Goal: Information Seeking & Learning: Learn about a topic

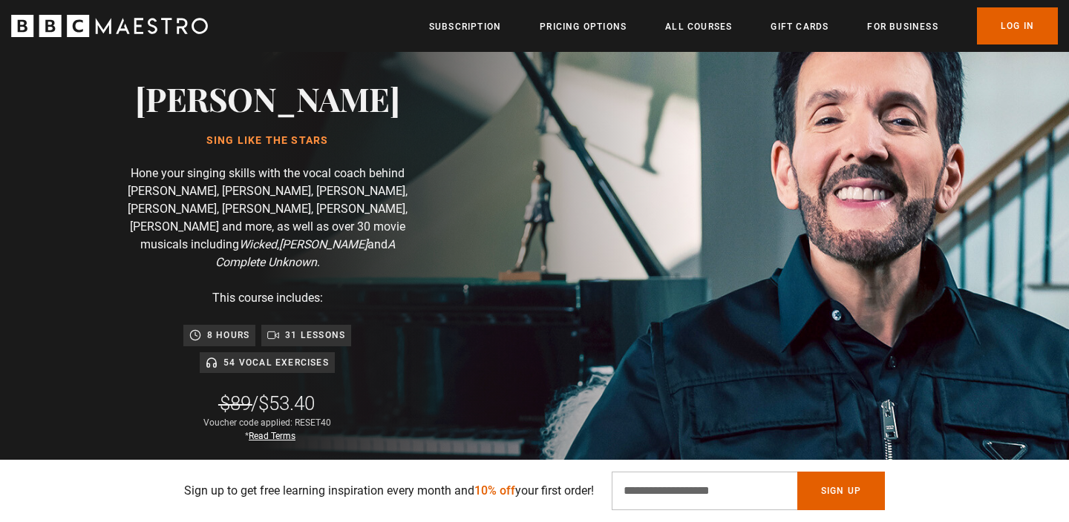
scroll to position [135, 0]
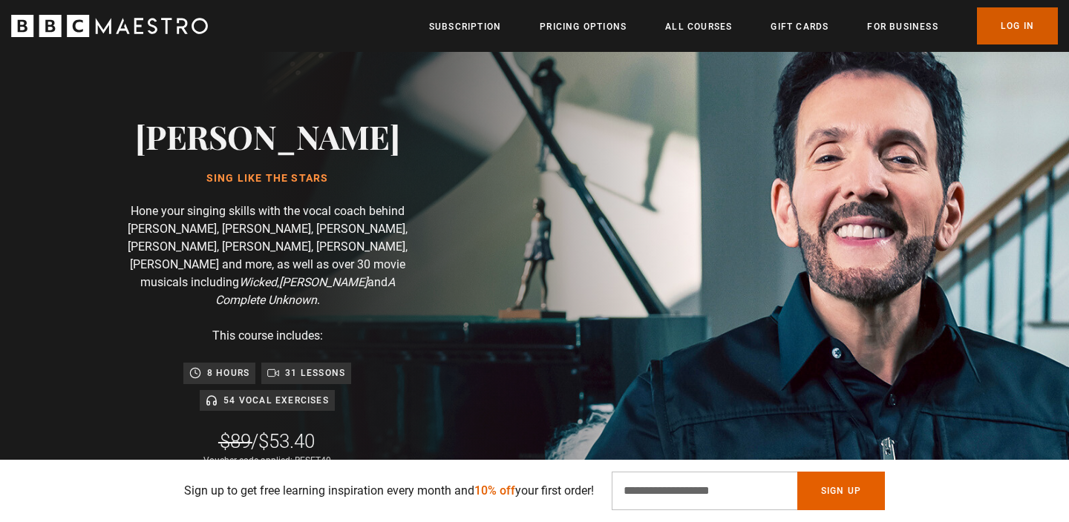
click at [1036, 13] on link "Log In" at bounding box center [1017, 25] width 81 height 37
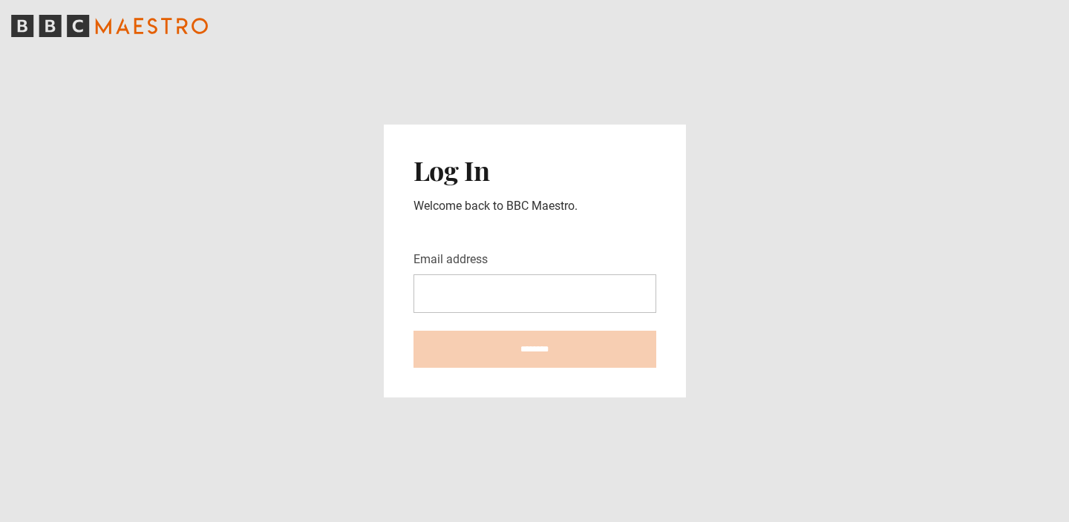
type input "**********"
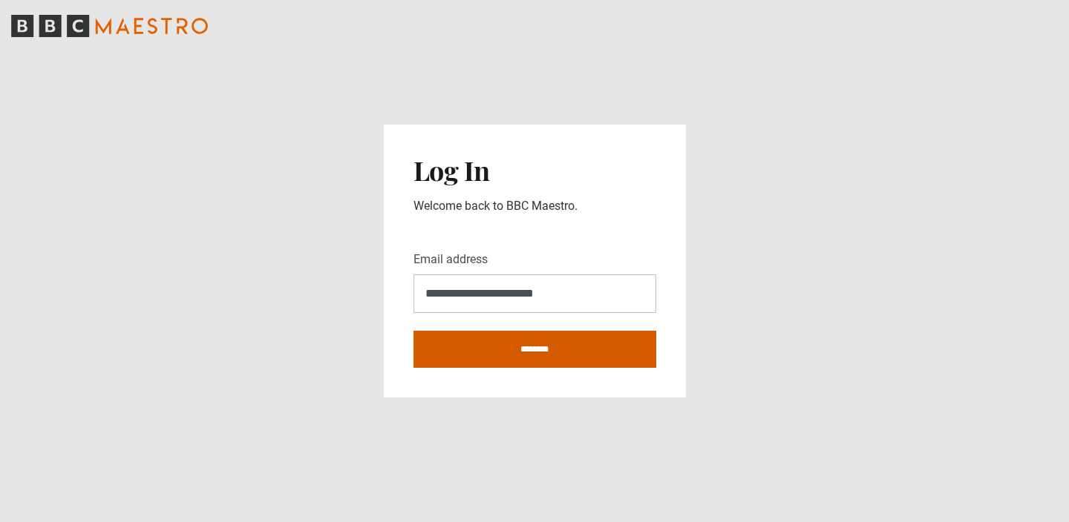
click at [590, 341] on input "********" at bounding box center [534, 349] width 243 height 37
type input "**********"
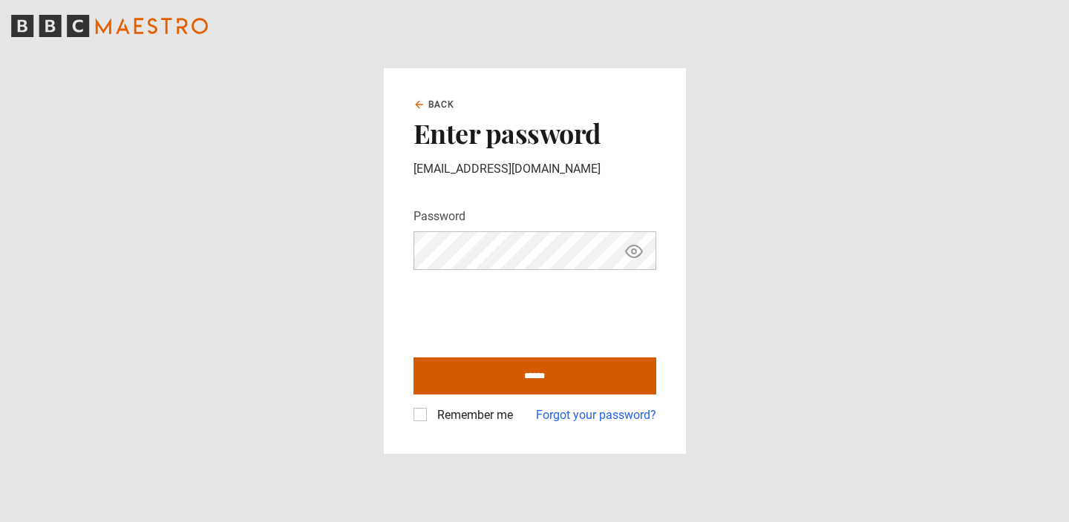
click at [453, 361] on input "******" at bounding box center [534, 376] width 243 height 37
type input "**********"
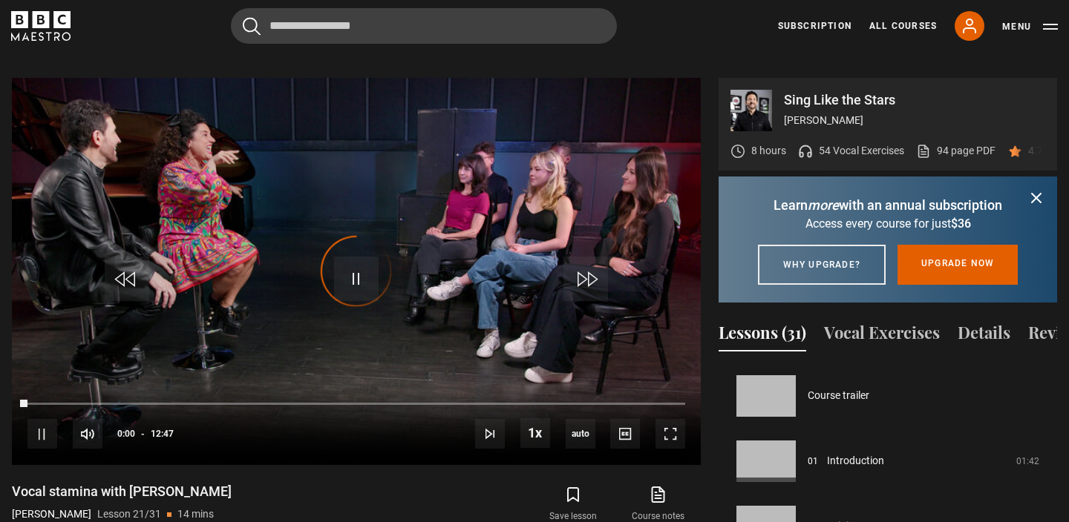
scroll to position [1306, 0]
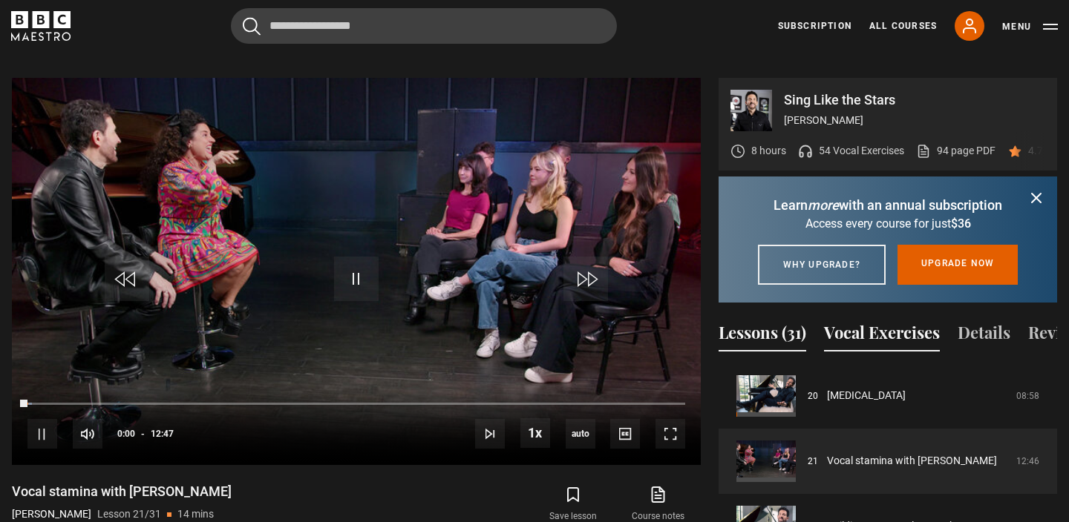
click at [861, 332] on button "Vocal Exercises" at bounding box center [882, 336] width 116 height 31
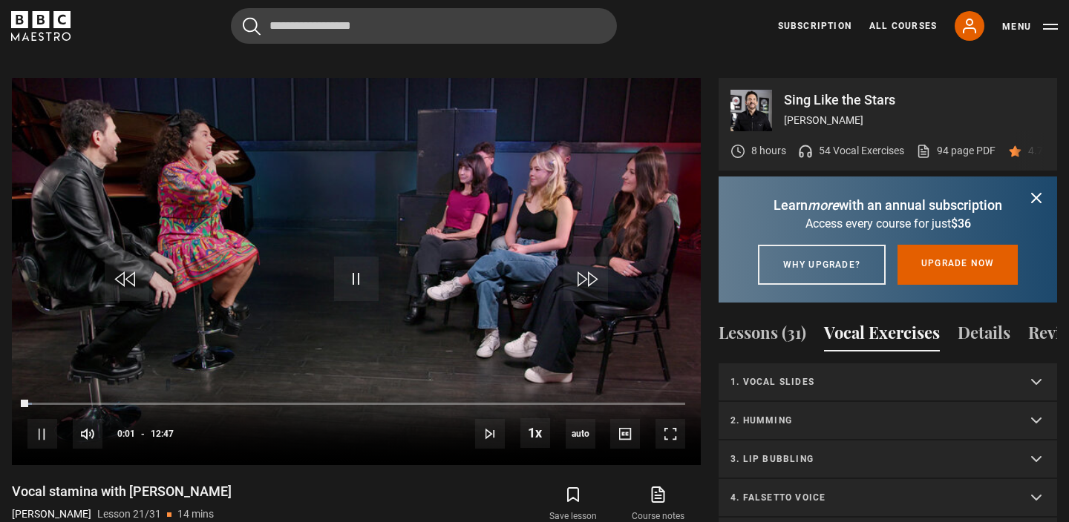
click at [822, 370] on summary "1. Vocal slides" at bounding box center [887, 383] width 338 height 39
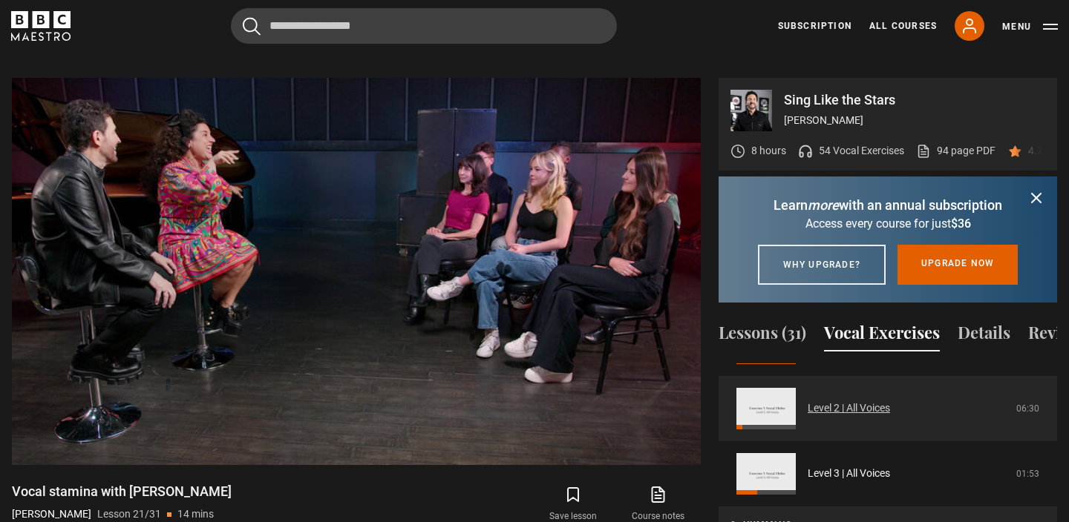
scroll to position [0, 0]
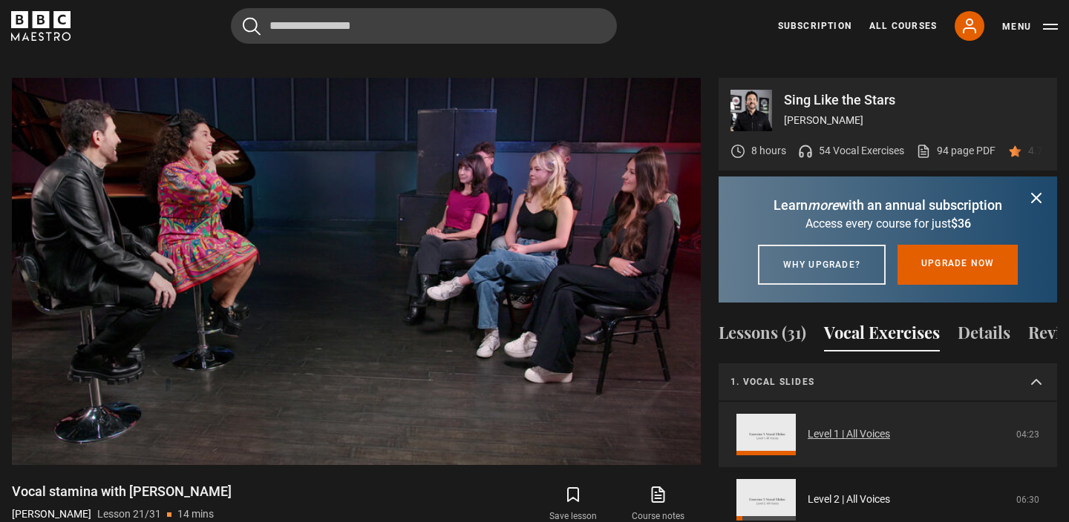
click at [817, 436] on link "Level 1 | All Voices" at bounding box center [848, 435] width 82 height 16
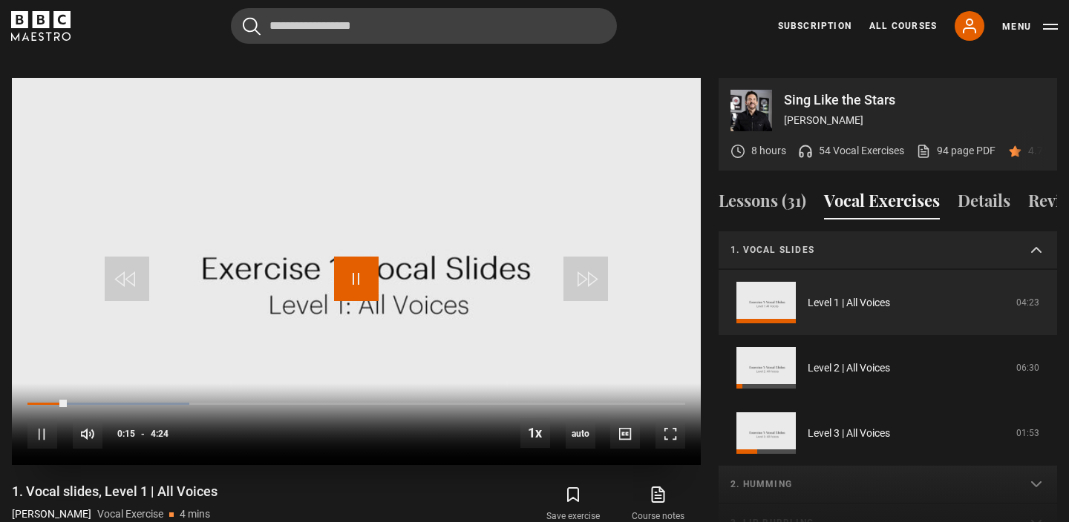
click at [372, 257] on span "Video Player" at bounding box center [356, 279] width 45 height 45
click at [367, 257] on span "Video Player" at bounding box center [356, 279] width 45 height 45
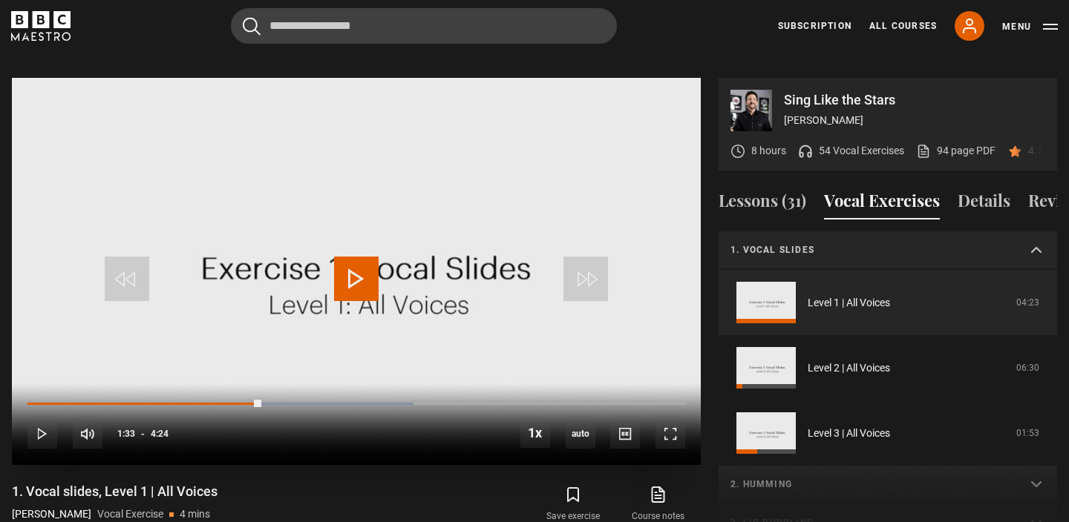
click at [364, 257] on span "Video Player" at bounding box center [356, 279] width 45 height 45
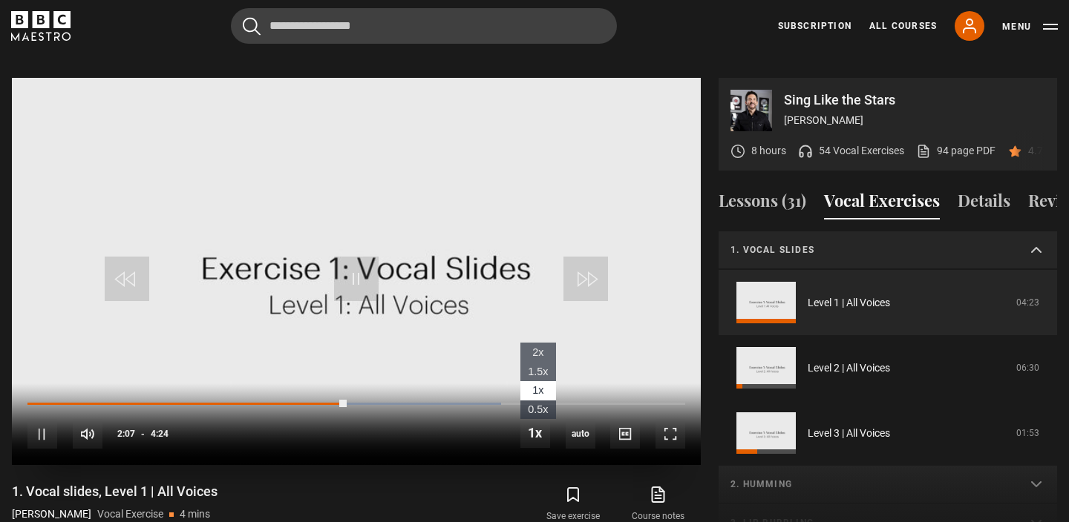
click at [542, 404] on span "0.5x" at bounding box center [538, 410] width 20 height 12
click at [534, 384] on span "1x" at bounding box center [537, 390] width 11 height 12
click at [534, 404] on span "0.5x" at bounding box center [538, 410] width 20 height 12
click at [542, 384] on span "1x" at bounding box center [537, 390] width 11 height 12
click at [537, 404] on span "0.5x" at bounding box center [538, 410] width 20 height 12
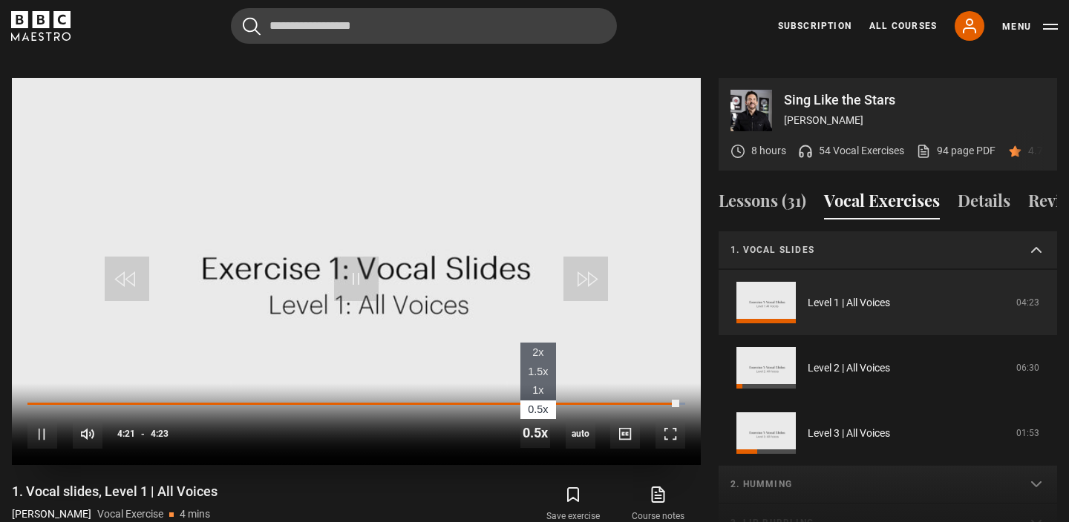
click at [537, 384] on span "1x" at bounding box center [537, 390] width 11 height 12
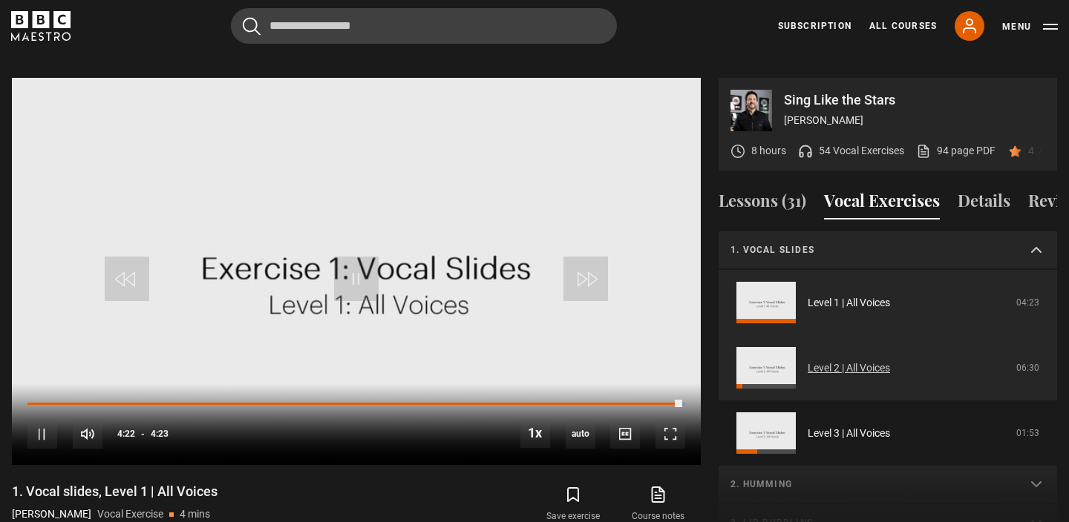
click at [838, 361] on link "Level 2 | All Voices" at bounding box center [848, 369] width 82 height 16
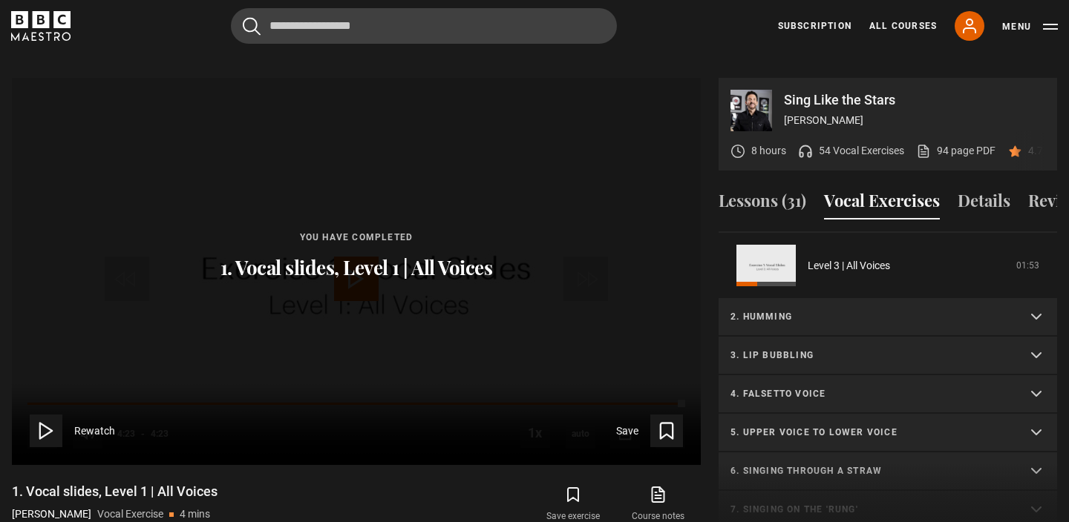
scroll to position [172, 0]
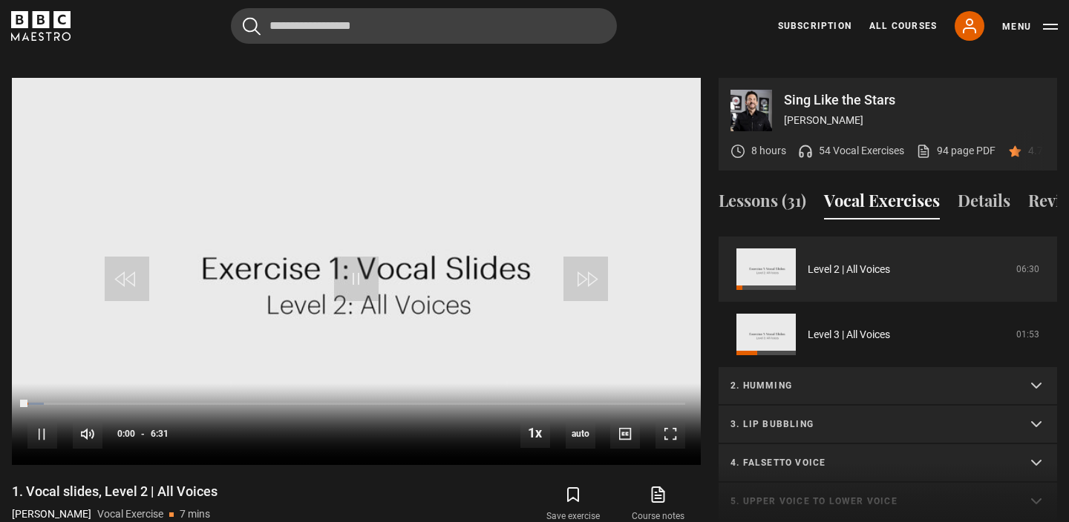
scroll to position [127, 0]
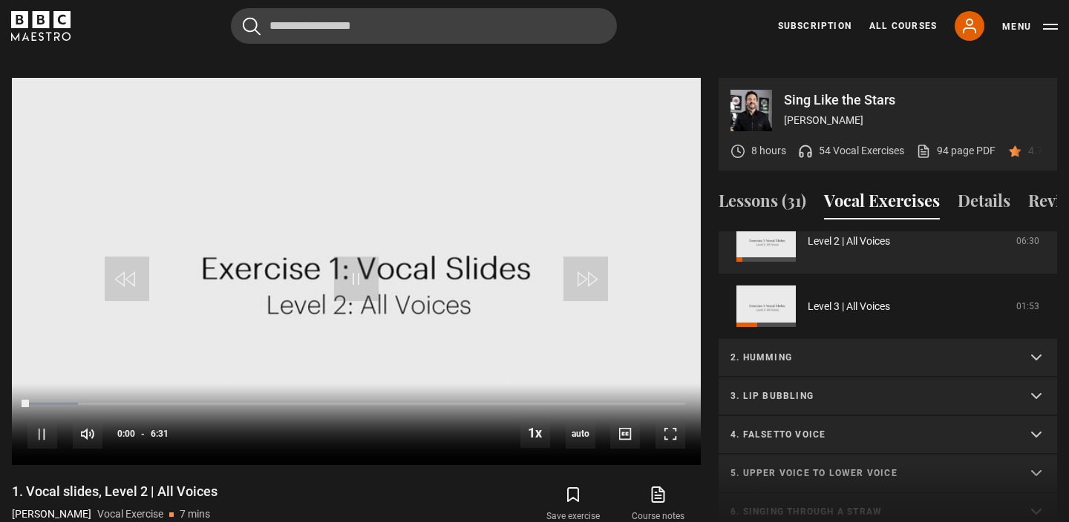
click at [886, 351] on p "2. Humming" at bounding box center [869, 357] width 279 height 13
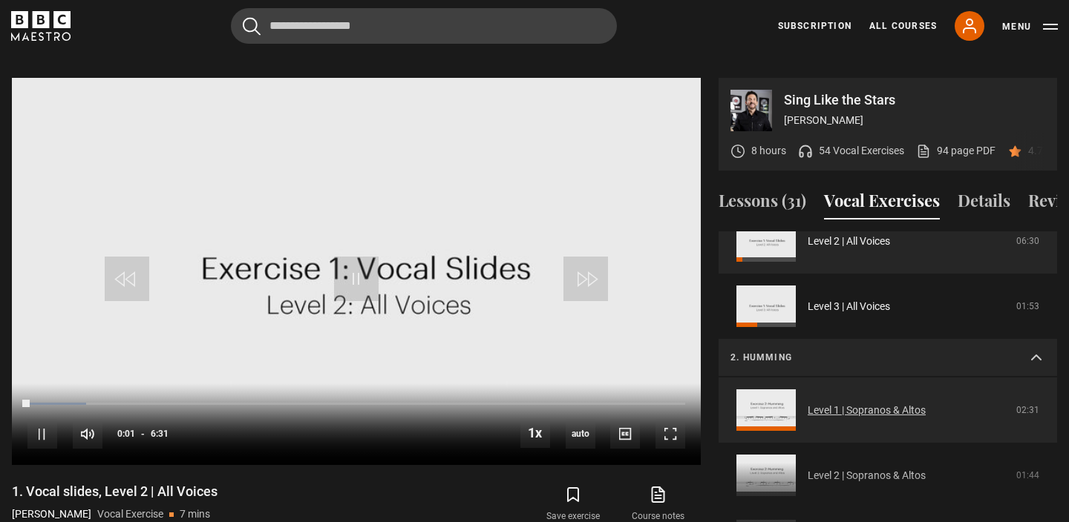
click at [866, 403] on link "Level 1 | Sopranos & Altos" at bounding box center [866, 411] width 118 height 16
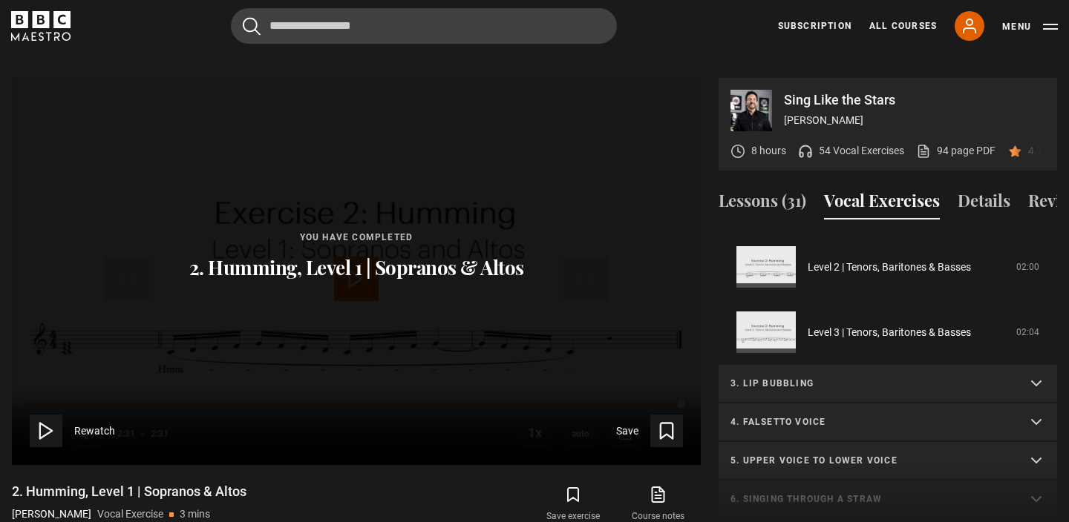
scroll to position [354, 0]
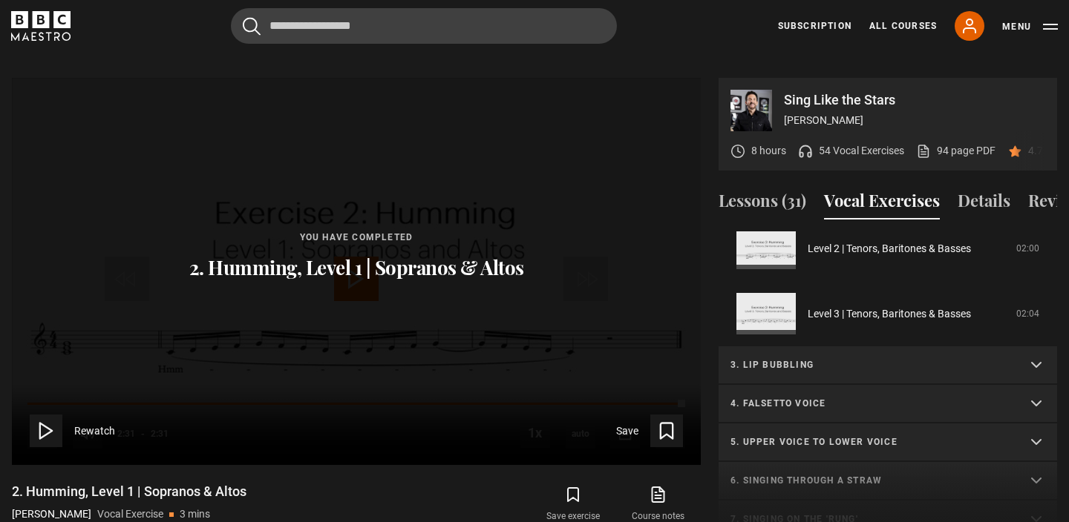
click at [799, 358] on p "3. Lip bubbling" at bounding box center [869, 364] width 279 height 13
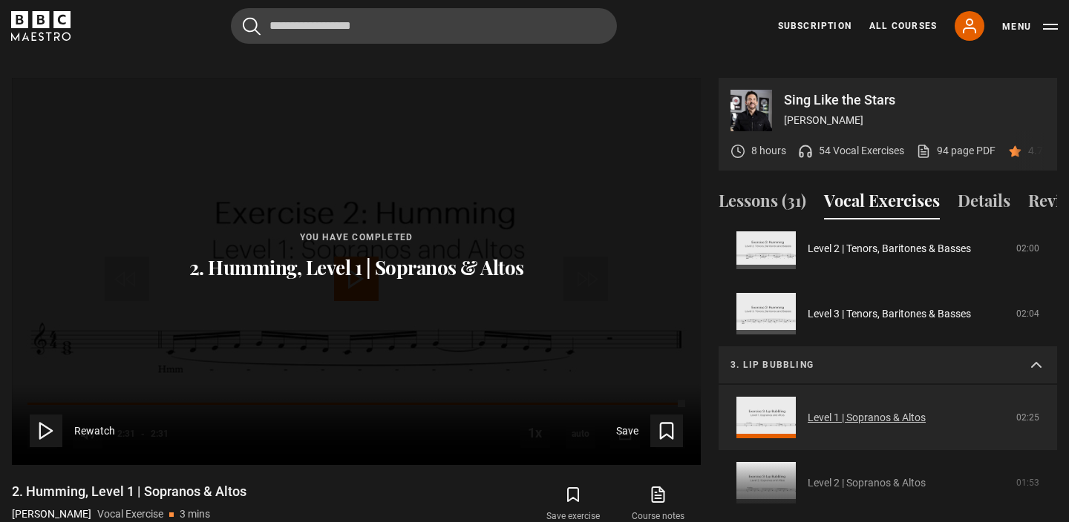
click at [809, 410] on link "Level 1 | Sopranos & Altos" at bounding box center [866, 418] width 118 height 16
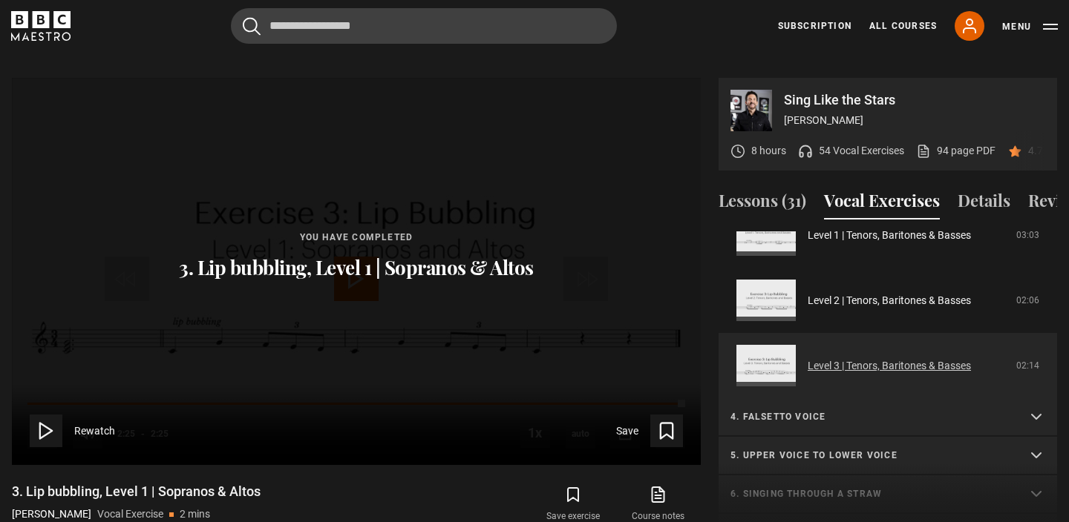
scroll to position [345, 0]
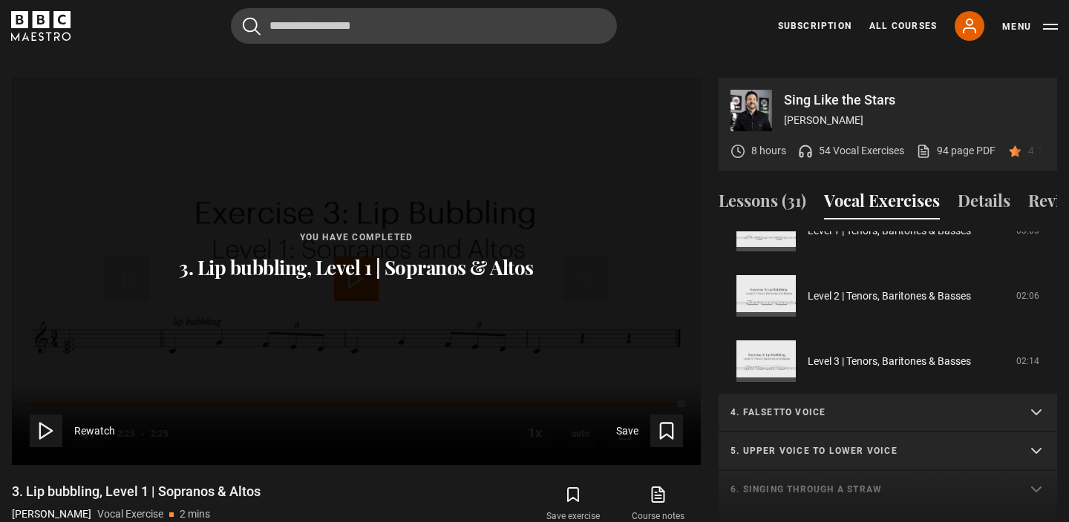
click at [887, 394] on summary "4. Falsetto voice" at bounding box center [887, 413] width 338 height 39
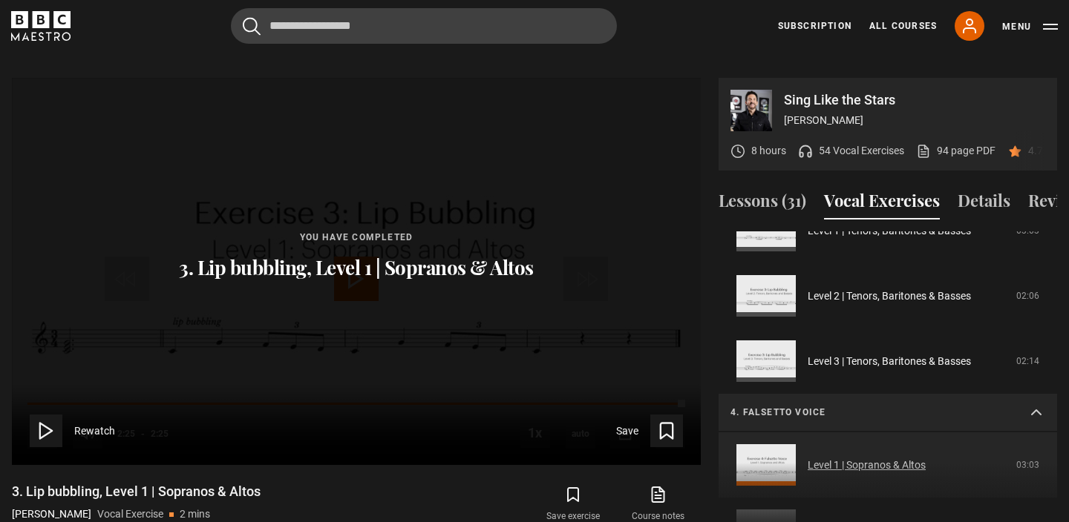
click at [875, 458] on link "Level 1 | Sopranos & Altos" at bounding box center [866, 466] width 118 height 16
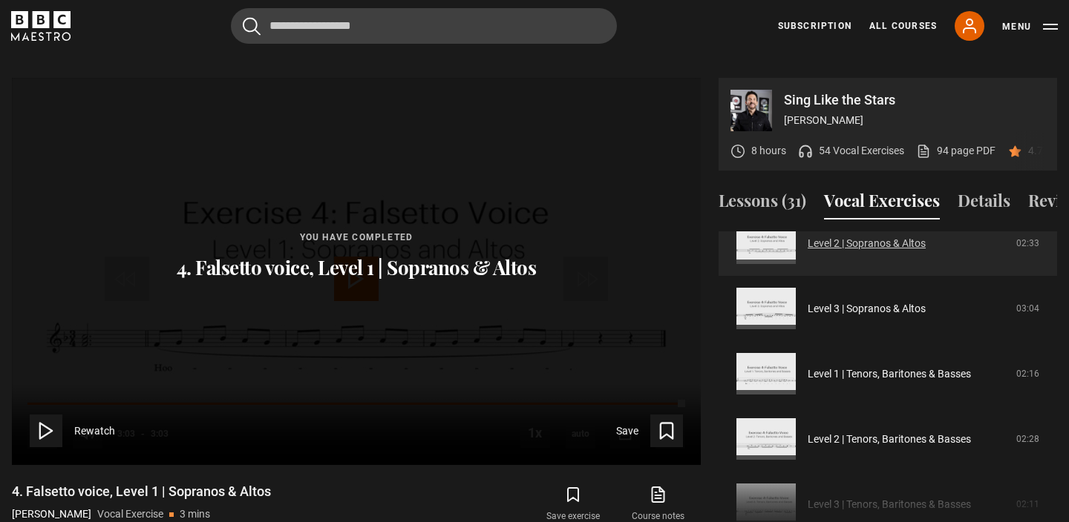
scroll to position [332, 0]
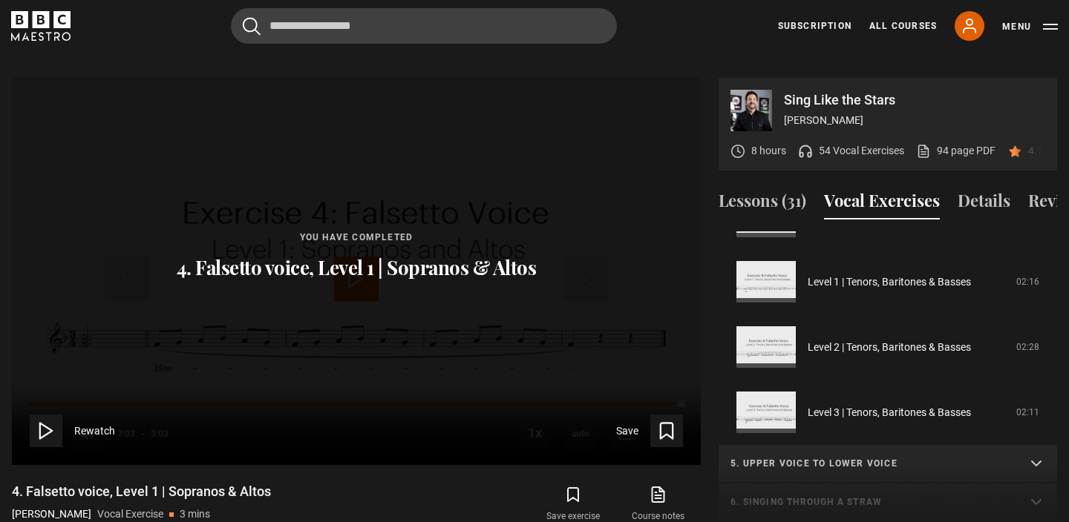
click at [897, 457] on p "5. Upper voice to lower voice" at bounding box center [869, 463] width 279 height 13
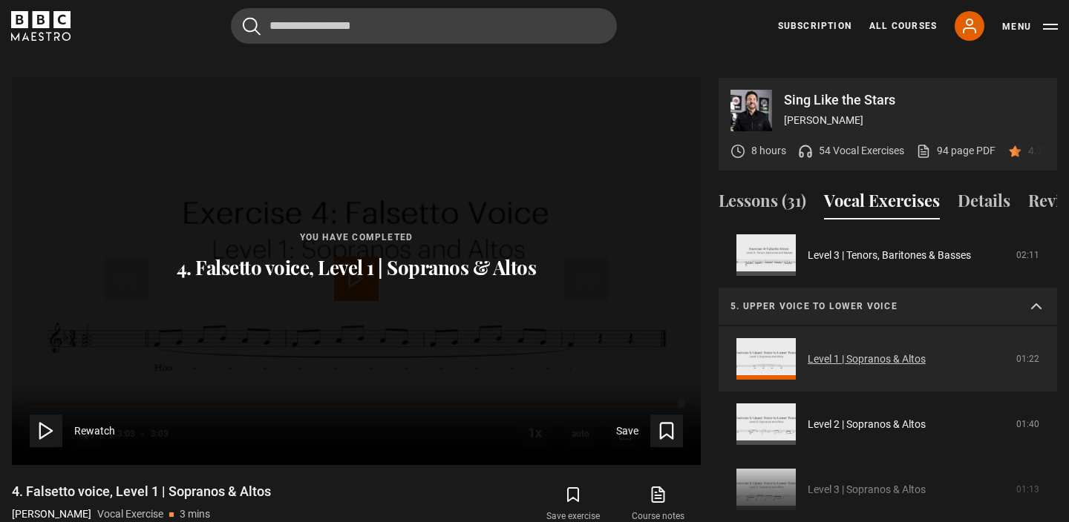
scroll to position [503, 0]
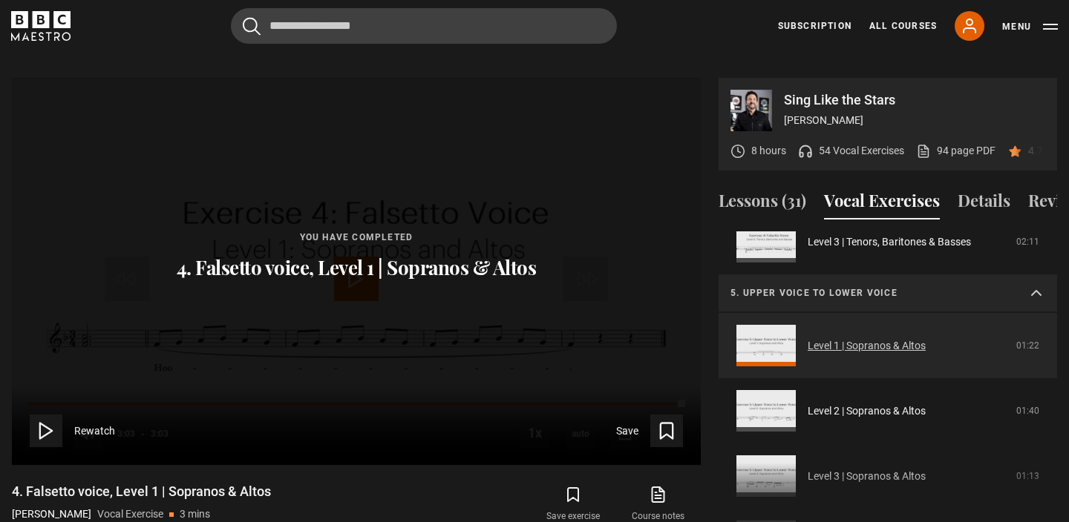
click at [882, 338] on link "Level 1 | Sopranos & Altos" at bounding box center [866, 346] width 118 height 16
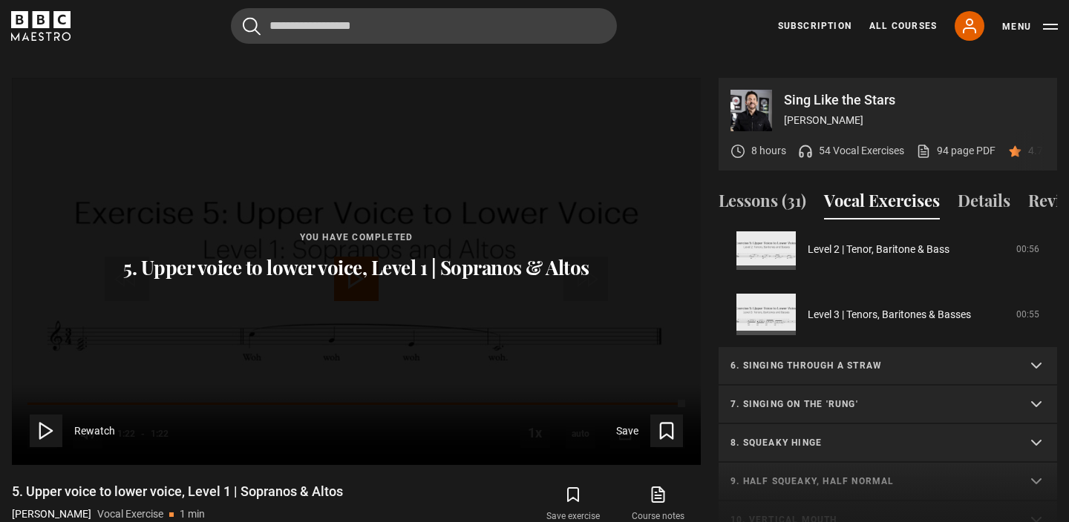
scroll to position [490, 0]
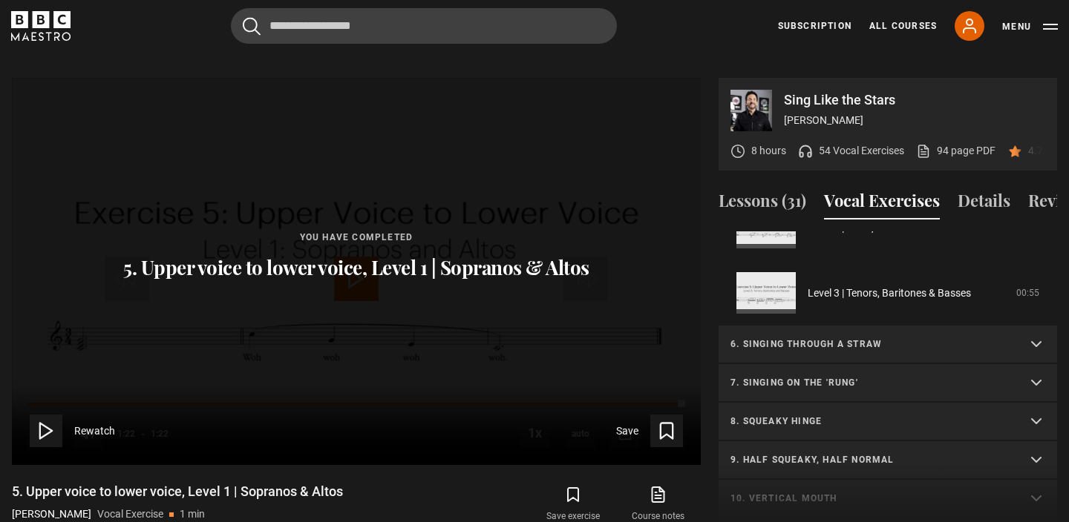
click at [859, 338] on p "6. Singing through a straw" at bounding box center [869, 344] width 279 height 13
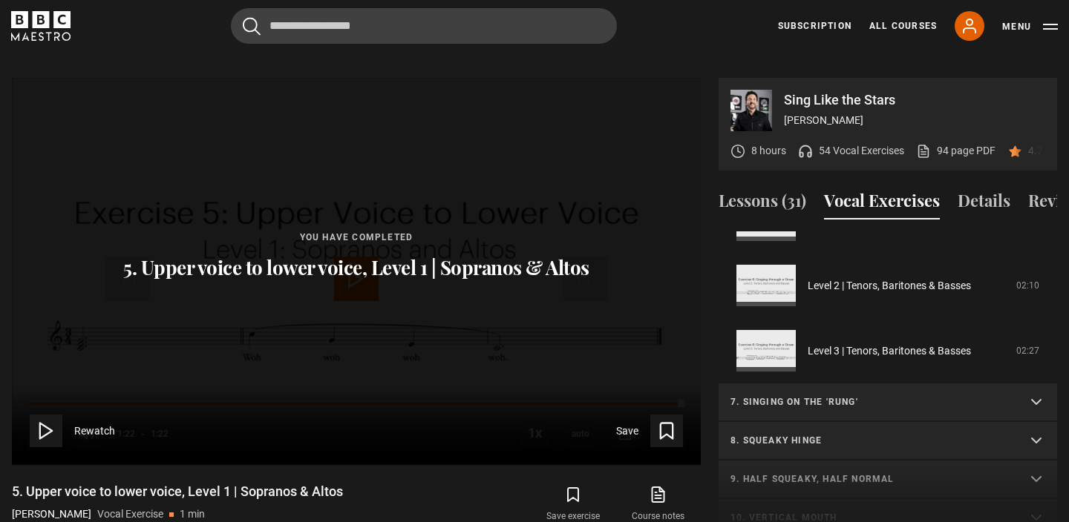
scroll to position [886, 0]
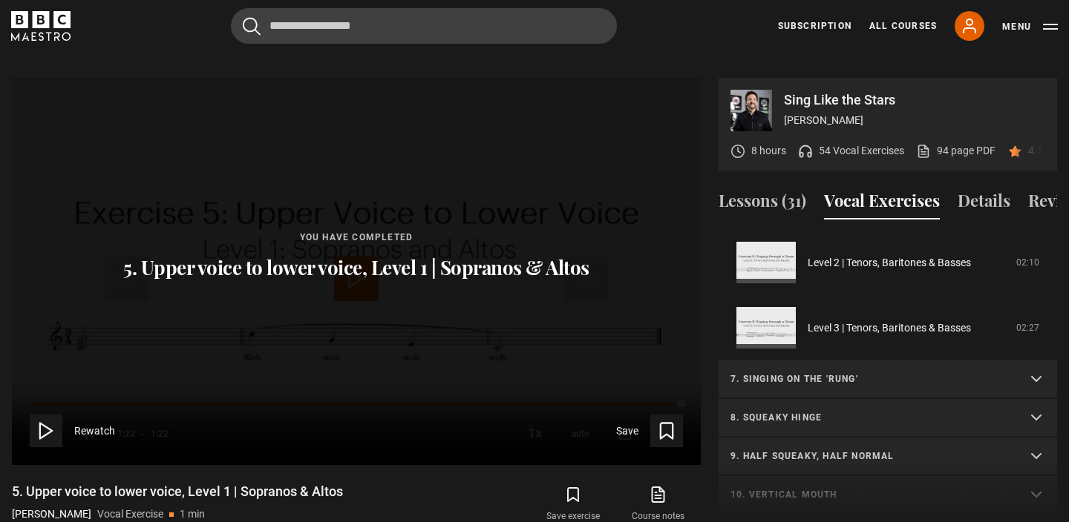
click at [850, 373] on p "7. Singing on the 'rung'" at bounding box center [869, 379] width 279 height 13
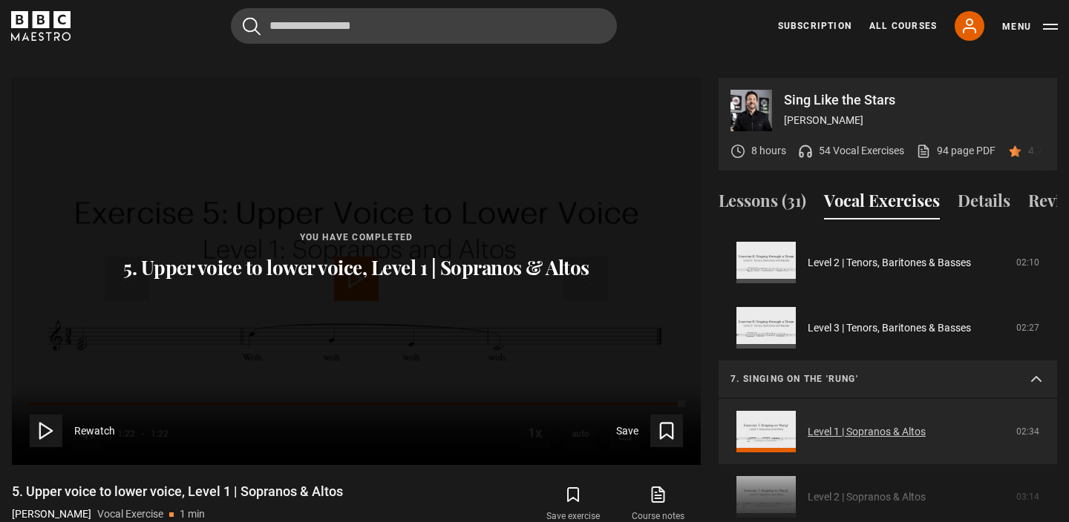
click at [837, 424] on link "Level 1 | Sopranos & Altos" at bounding box center [866, 432] width 118 height 16
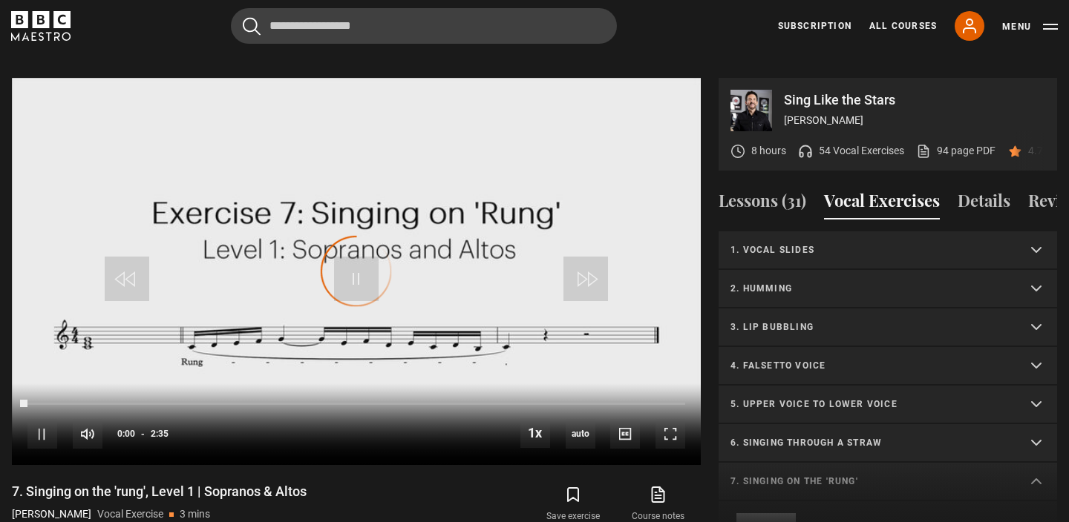
scroll to position [205, 0]
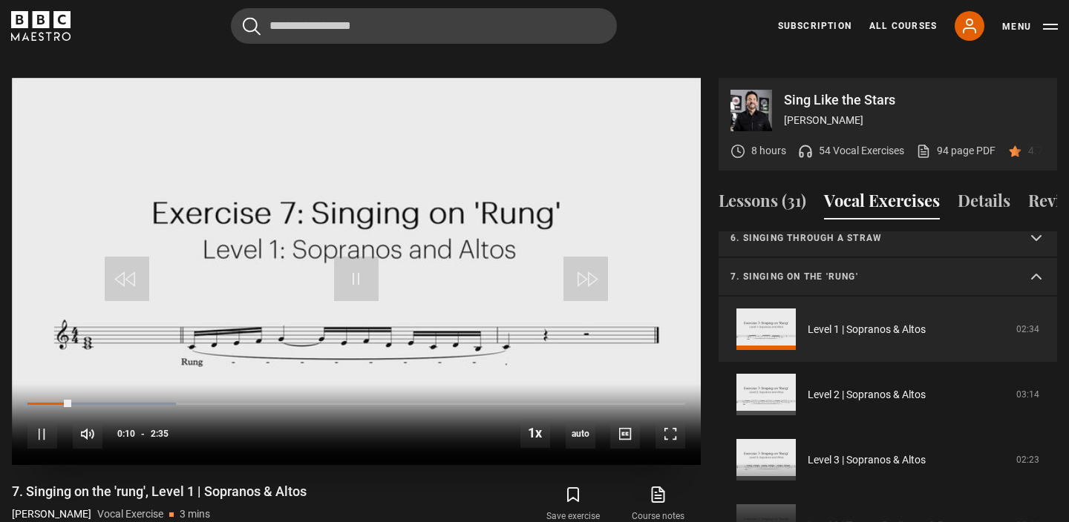
click at [442, 197] on video "Video Player" at bounding box center [356, 271] width 689 height 387
click at [374, 208] on video "Video Player" at bounding box center [356, 271] width 689 height 387
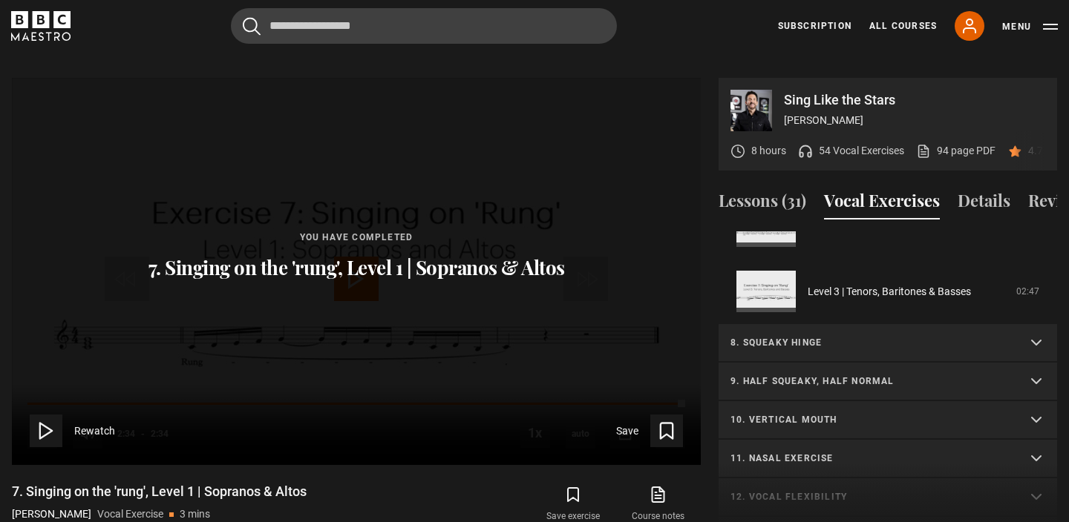
scroll to position [595, 0]
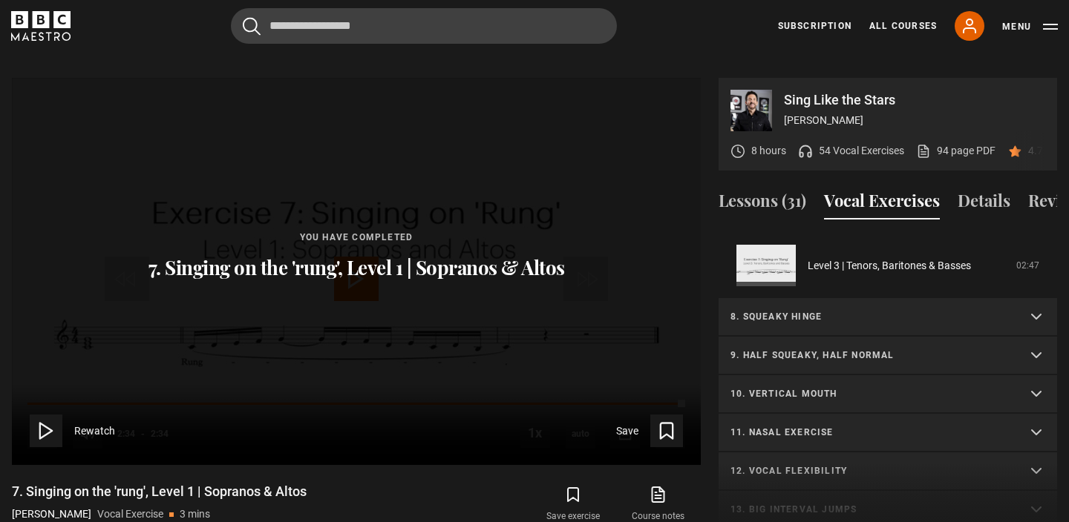
click at [834, 298] on summary "8. Squeaky hinge" at bounding box center [887, 317] width 338 height 39
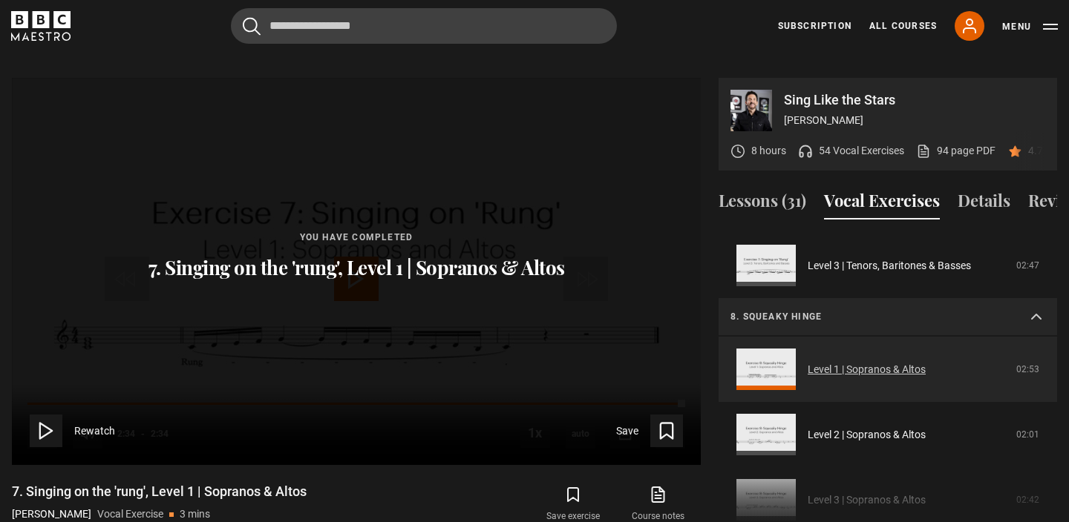
click at [842, 362] on link "Level 1 | Sopranos & Altos" at bounding box center [866, 370] width 118 height 16
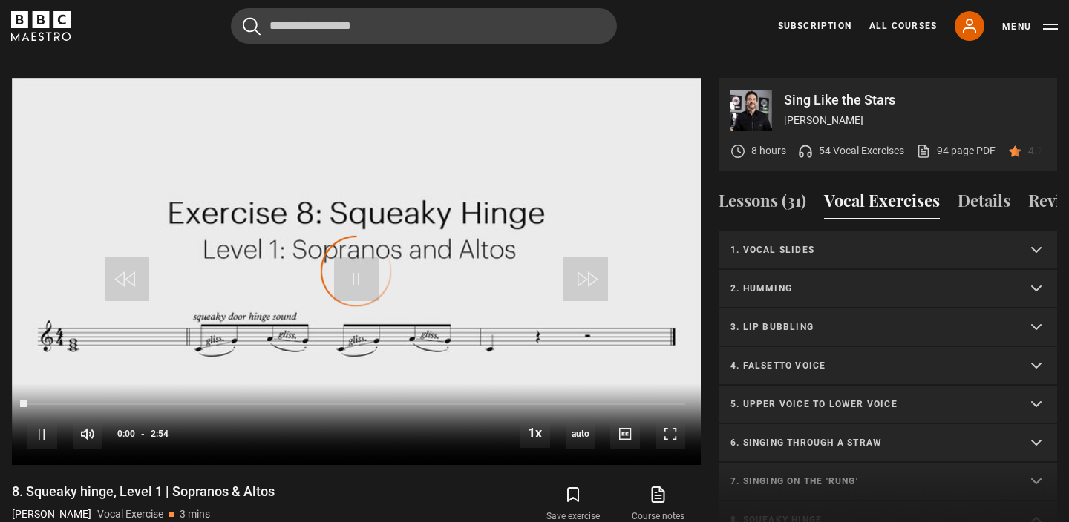
scroll to position [243, 0]
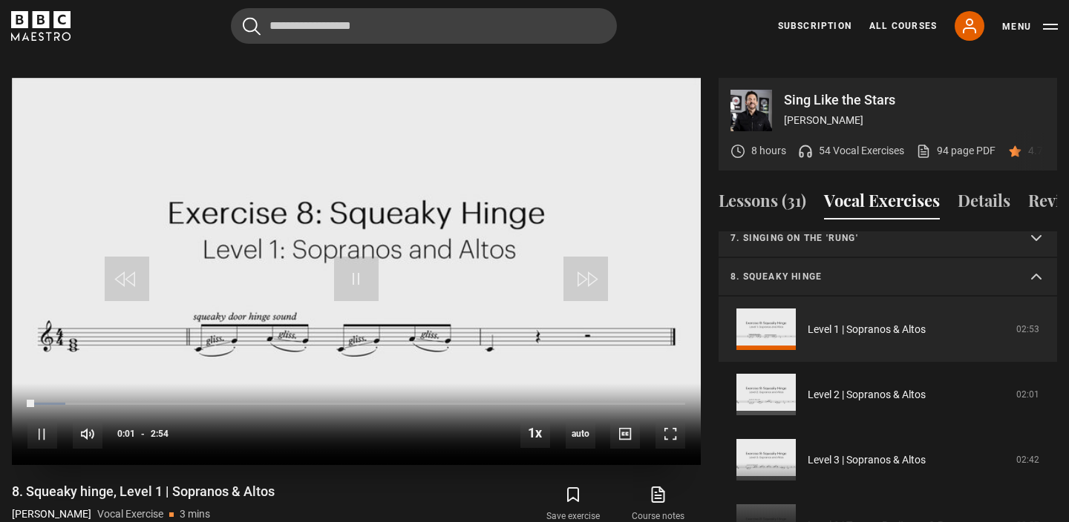
click at [551, 156] on video "Video Player" at bounding box center [356, 271] width 689 height 387
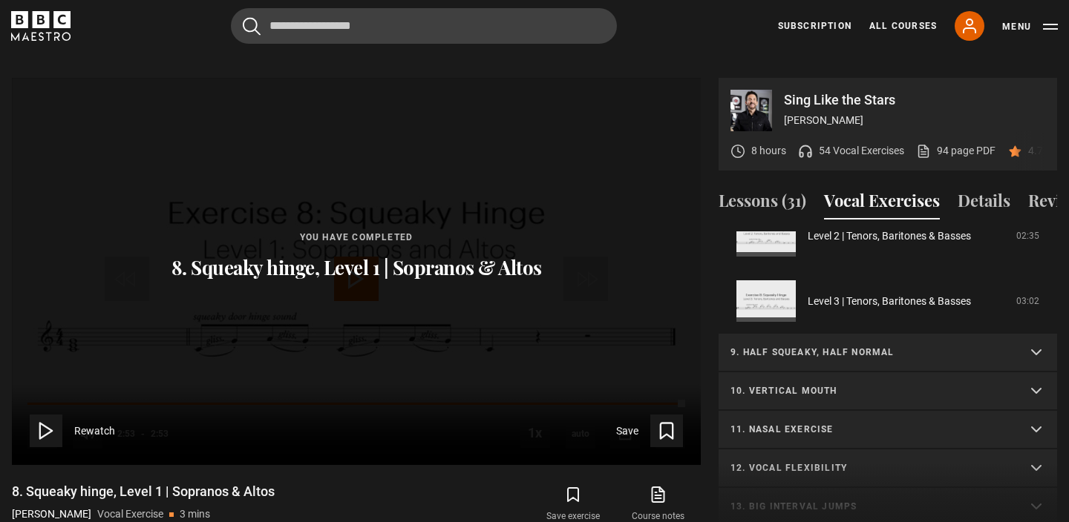
scroll to position [671, 0]
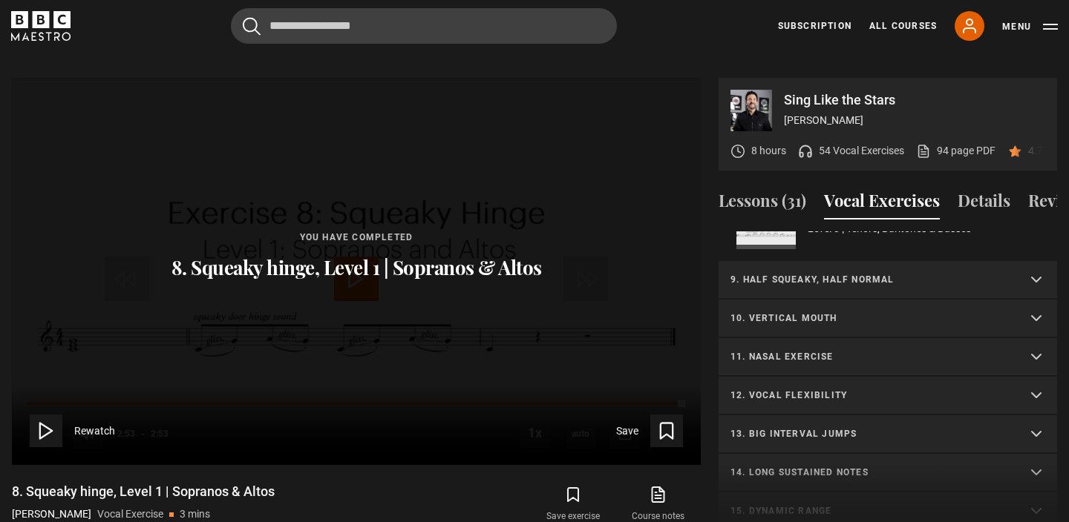
click at [897, 273] on p "9. Half squeaky, half normal" at bounding box center [869, 279] width 279 height 13
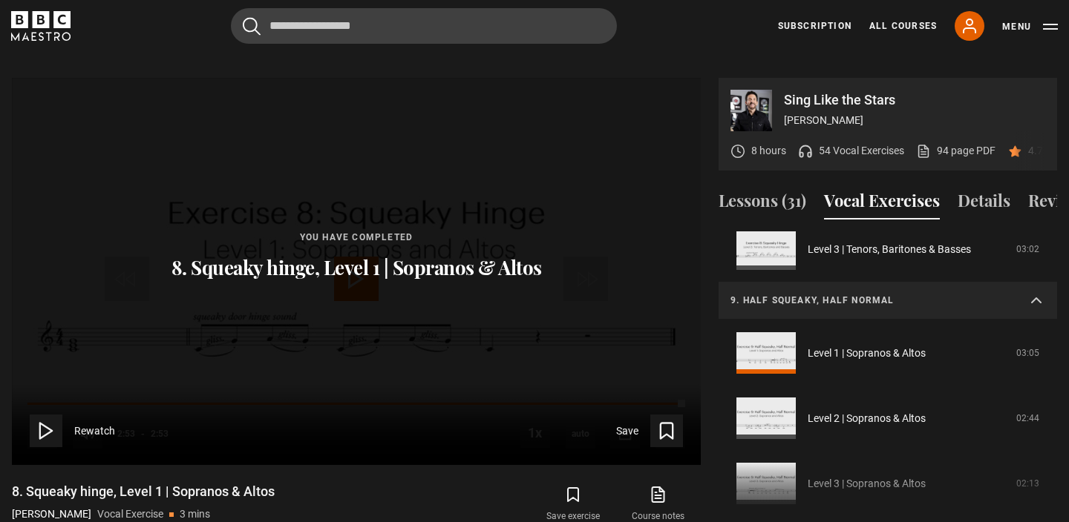
scroll to position [666, 0]
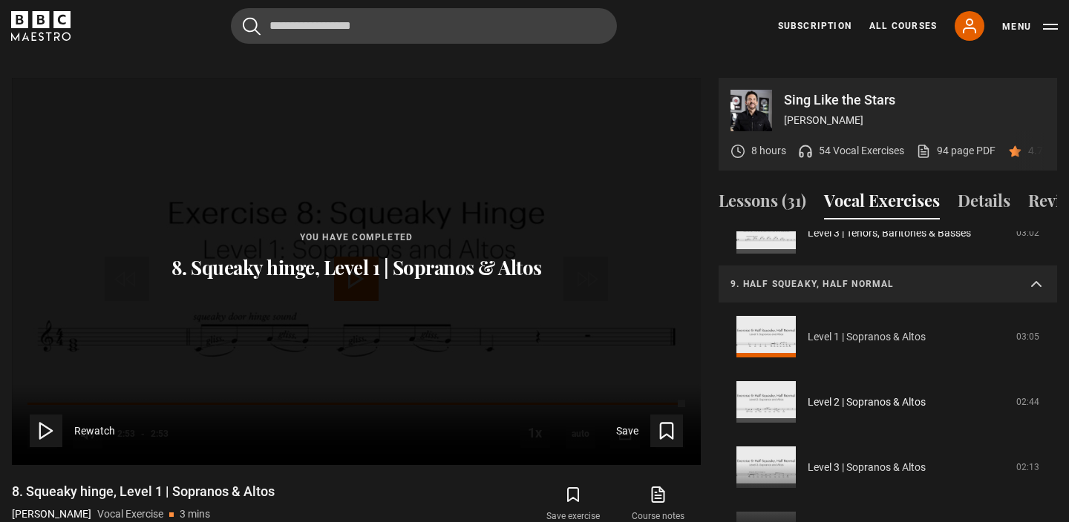
click at [893, 329] on link "Level 1 | Sopranos & Altos" at bounding box center [866, 337] width 118 height 16
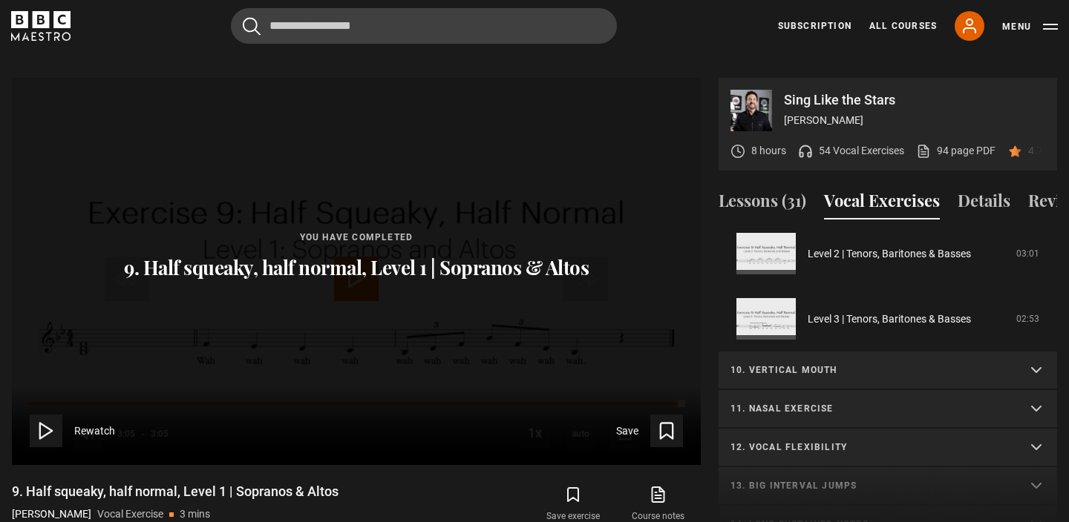
scroll to position [637, 0]
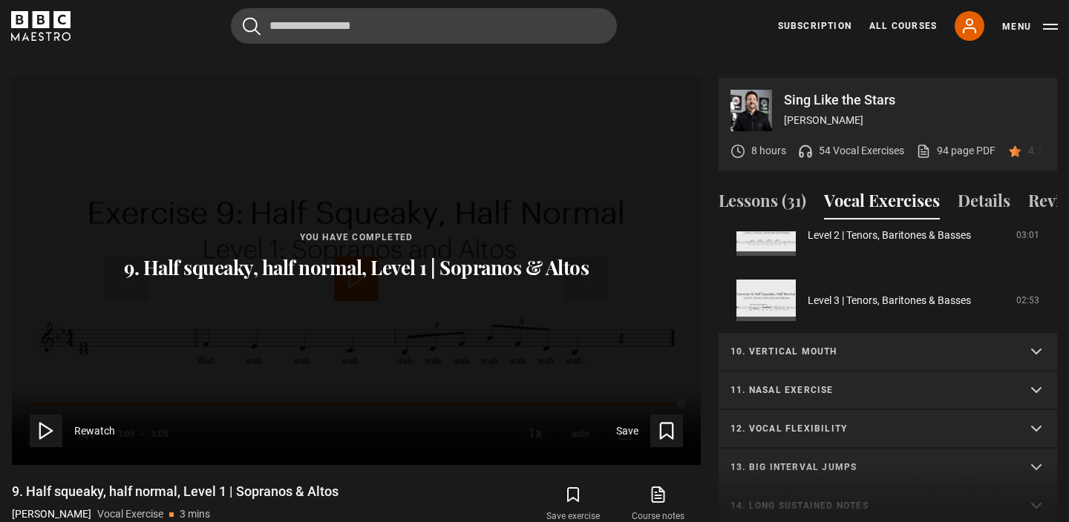
click at [841, 345] on p "10. Vertical mouth" at bounding box center [869, 351] width 279 height 13
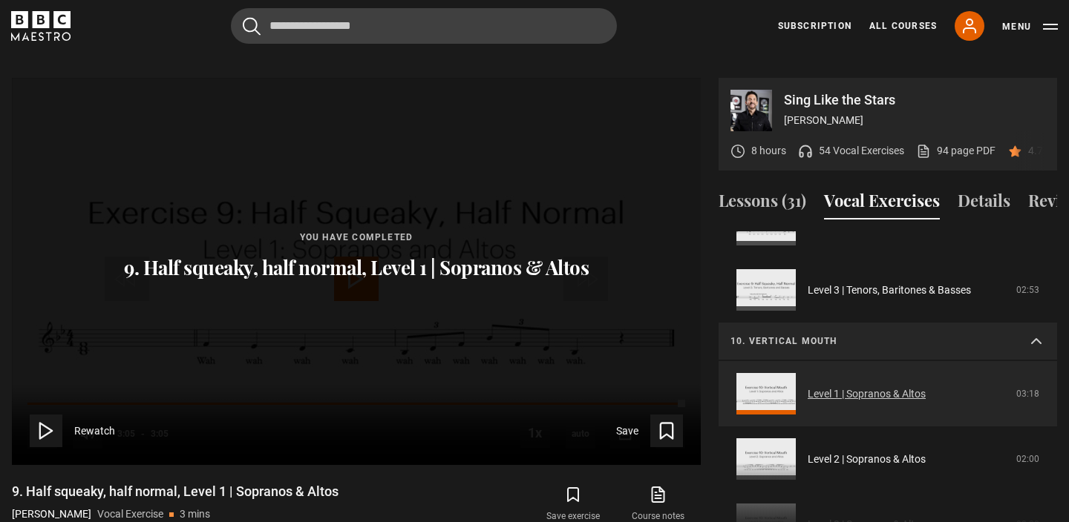
scroll to position [651, 0]
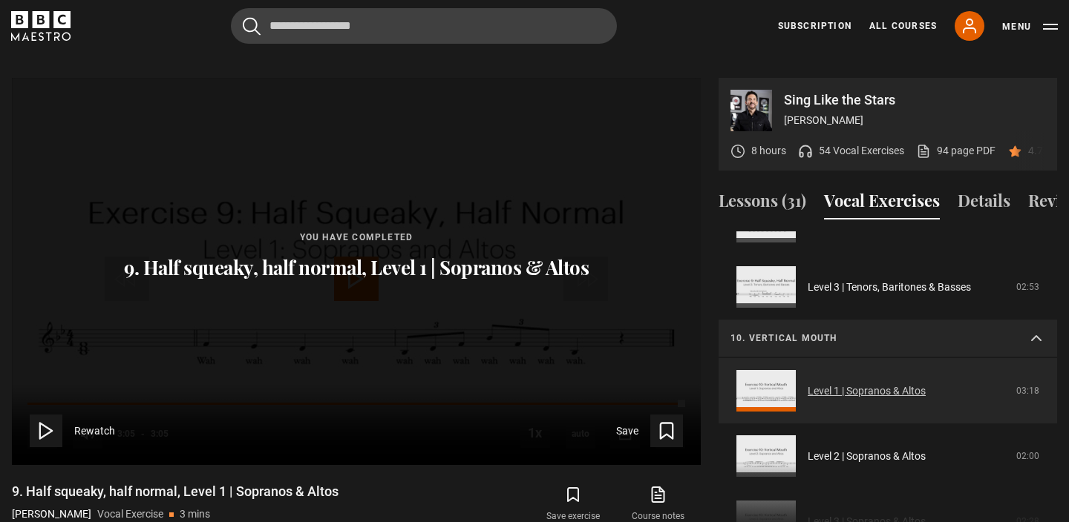
click at [891, 384] on link "Level 1 | Sopranos & Altos" at bounding box center [866, 392] width 118 height 16
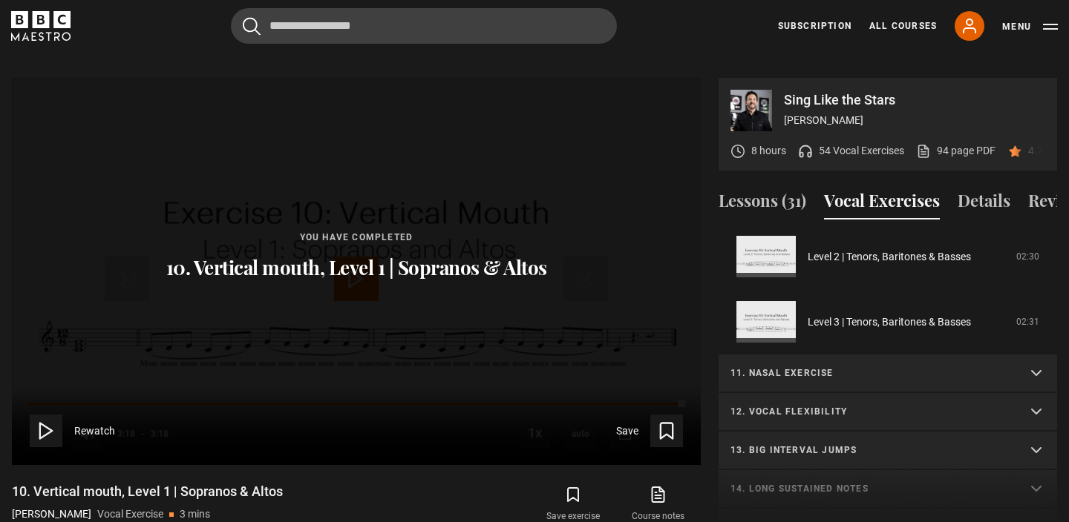
scroll to position [718, 0]
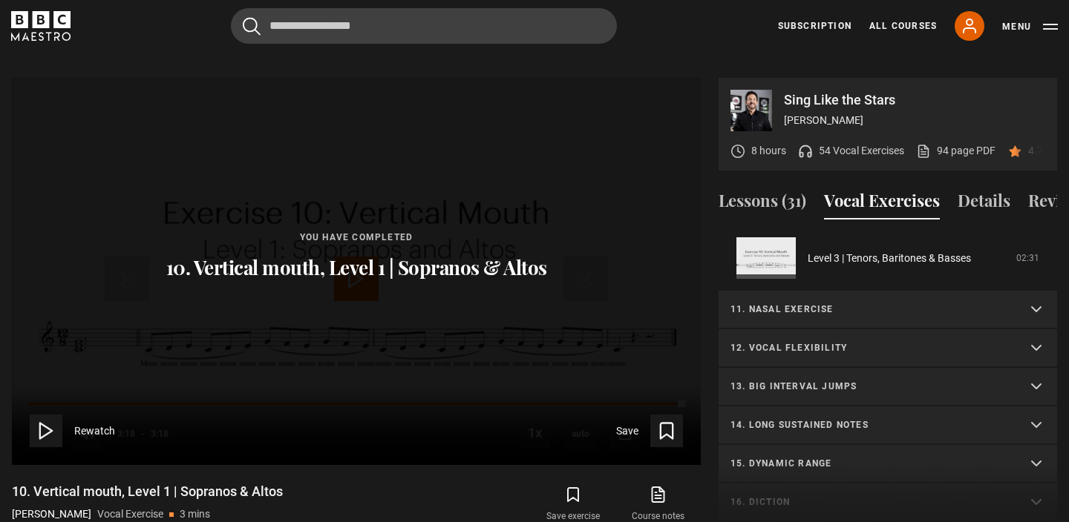
click at [916, 303] on p "11. Nasal exercise" at bounding box center [869, 309] width 279 height 13
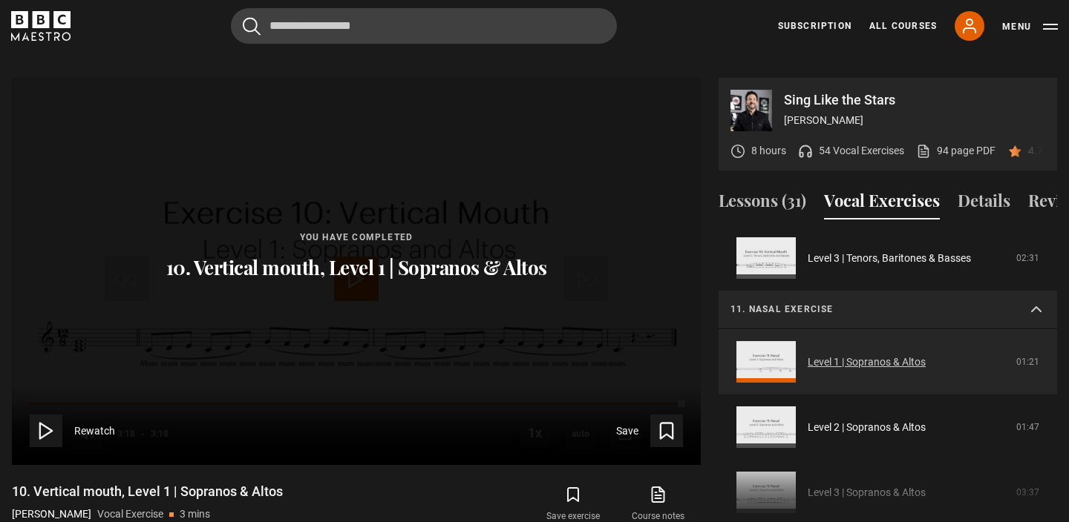
click at [890, 355] on link "Level 1 | Sopranos & Altos" at bounding box center [866, 363] width 118 height 16
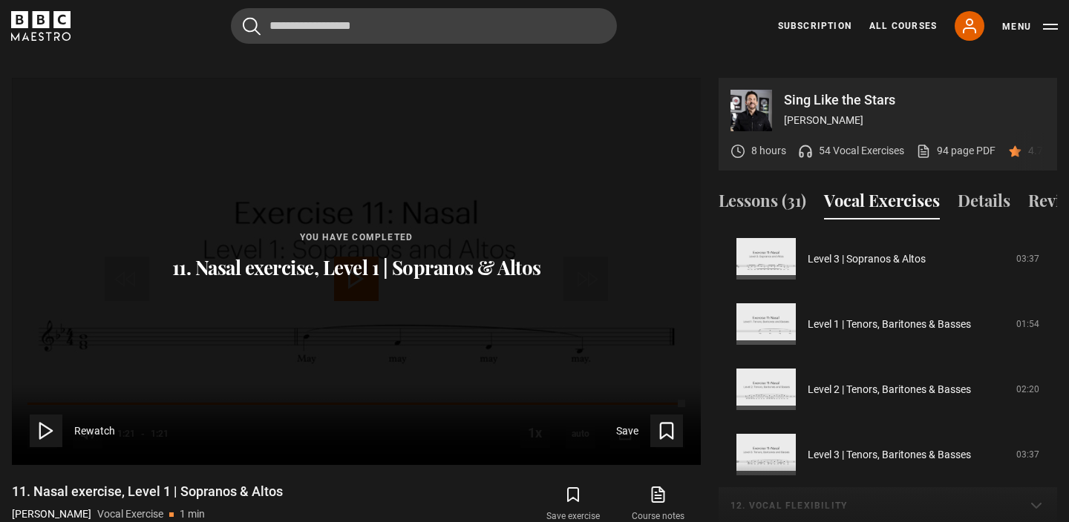
scroll to position [676, 0]
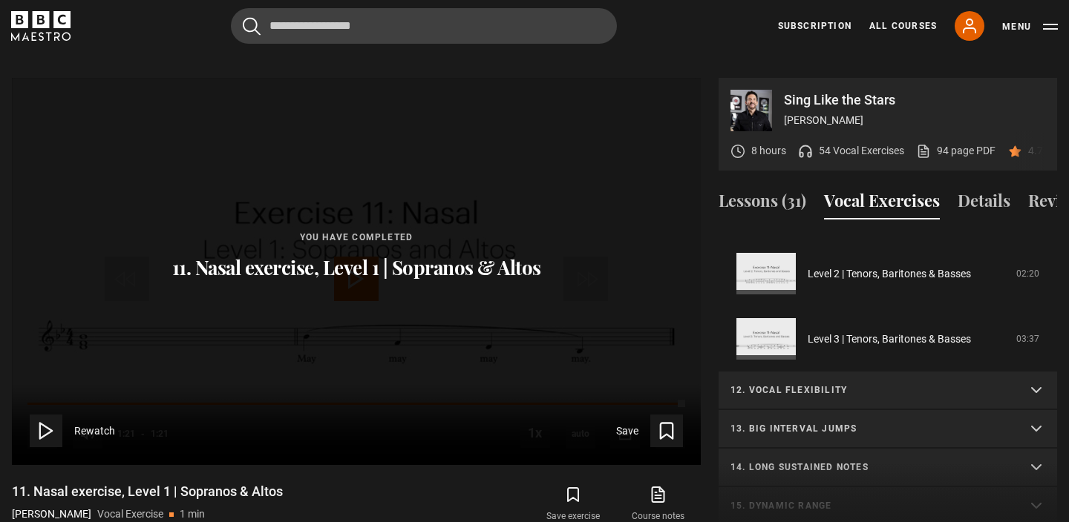
click at [948, 386] on summary "12. Vocal flexibility" at bounding box center [887, 391] width 338 height 39
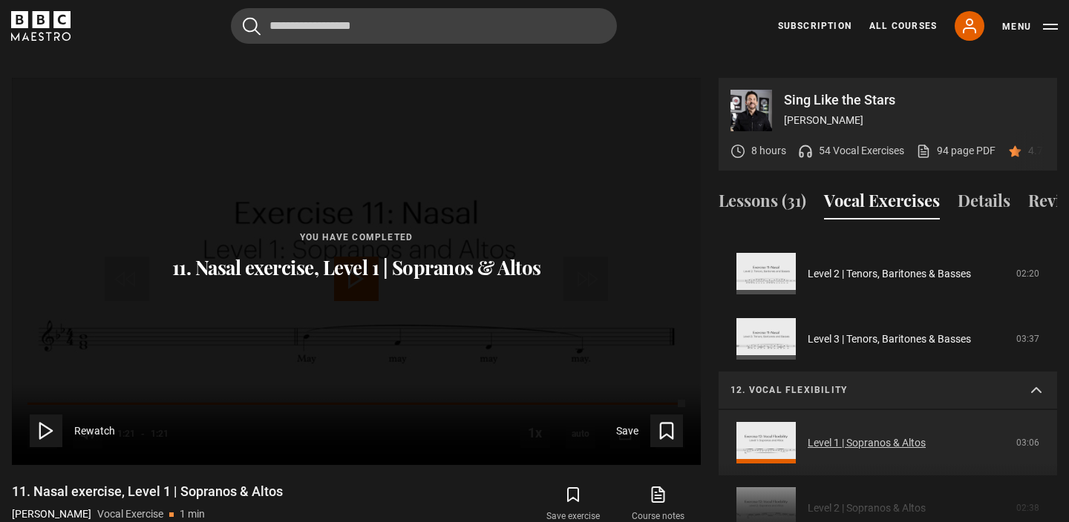
click at [908, 436] on link "Level 1 | Sopranos & Altos" at bounding box center [866, 444] width 118 height 16
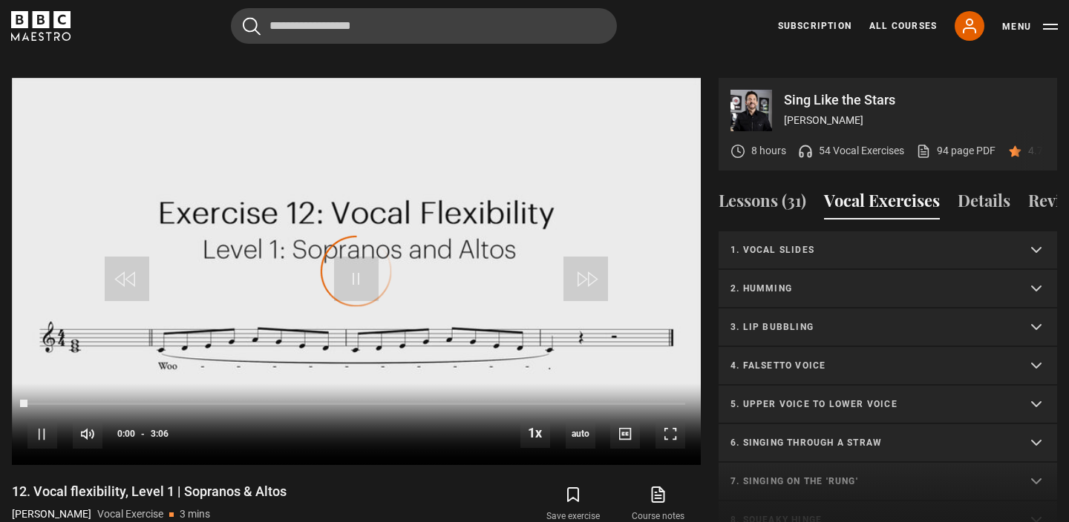
scroll to position [398, 0]
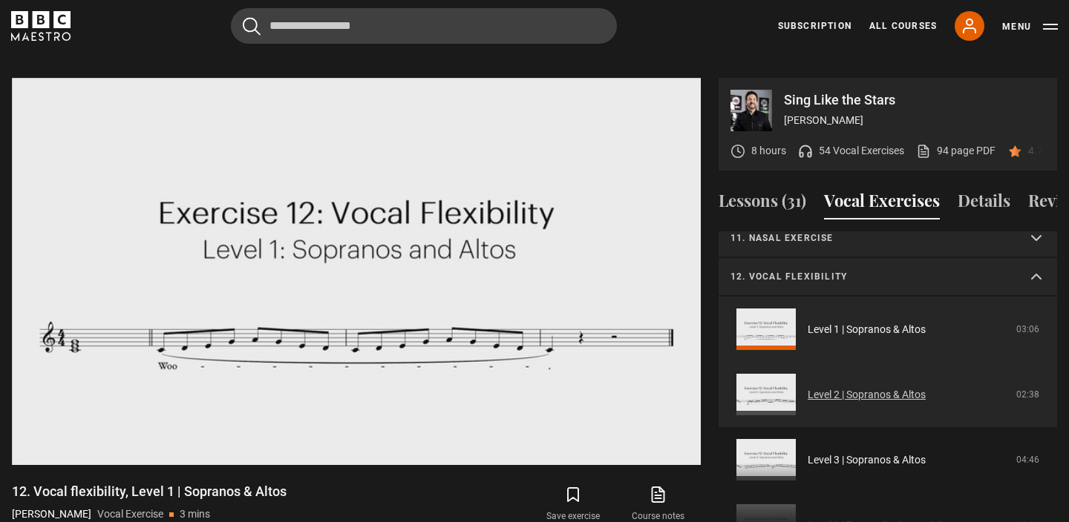
click at [882, 387] on link "Level 2 | Sopranos & Altos" at bounding box center [866, 395] width 118 height 16
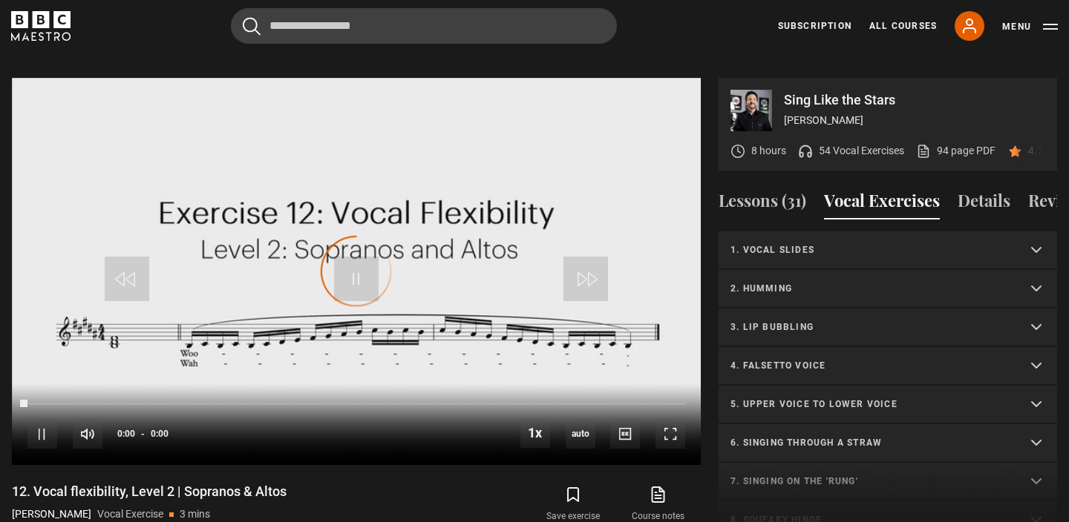
scroll to position [463, 0]
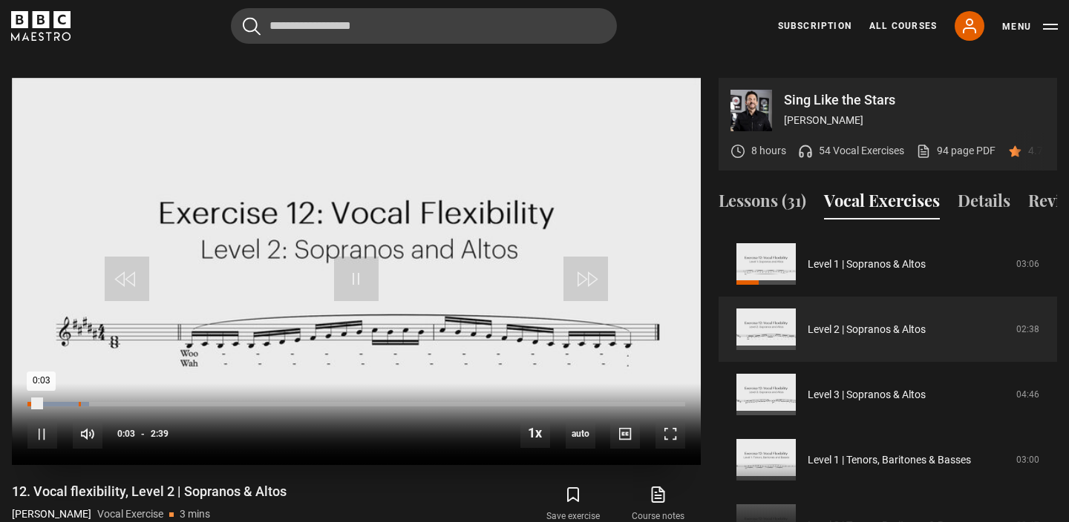
click at [56, 402] on div "Loaded : 9.43% 0:12 0:03" at bounding box center [355, 404] width 657 height 4
click at [36, 388] on div "10s Skip Back 10 seconds Pause 10s Skip Forward 10 seconds Loaded : 12.58% 0:03…" at bounding box center [356, 425] width 689 height 82
click at [37, 384] on div "10s Skip Back 10 seconds Pause 10s Skip Forward 10 seconds Loaded : 18.87% 0:03…" at bounding box center [356, 425] width 689 height 82
click at [30, 388] on div "10s Skip Back 10 seconds Pause 10s Skip Forward 10 seconds Loaded : 18.87% 0:01…" at bounding box center [356, 425] width 689 height 82
click at [34, 402] on div "Loaded : 22.01% 0:01 0:13" at bounding box center [355, 404] width 657 height 4
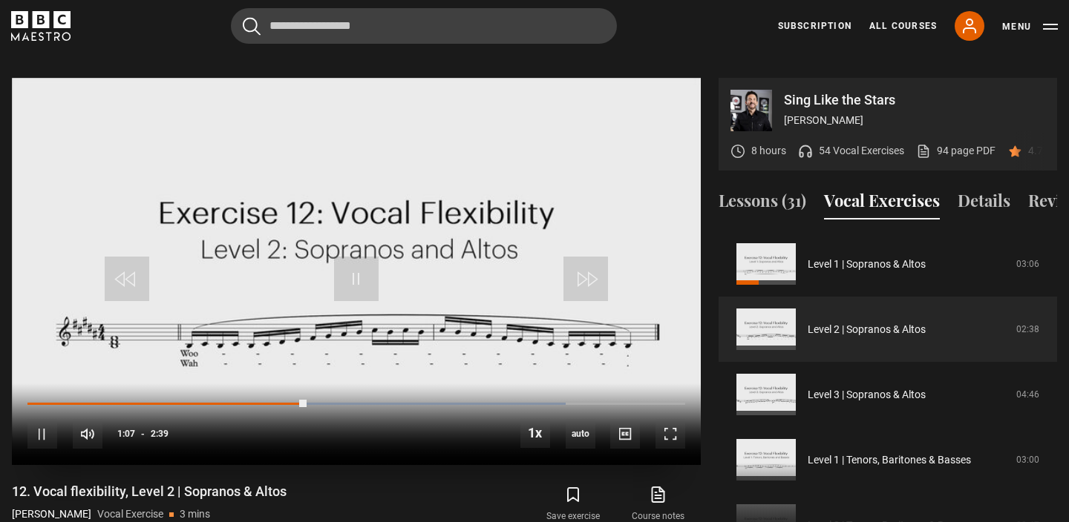
click at [295, 384] on div "10s Skip Back 10 seconds Pause 10s Skip Forward 10 seconds Loaded : 81.76% 1:02…" at bounding box center [356, 425] width 689 height 82
click at [295, 402] on div "Loaded : 81.76% 1:04 1:09" at bounding box center [355, 404] width 657 height 4
click at [533, 404] on span "0.5x" at bounding box center [538, 410] width 20 height 12
click at [188, 384] on div "10s Skip Back 10 seconds Pause 10s Skip Forward 10 seconds Loaded : 88.05% 1:01…" at bounding box center [356, 425] width 689 height 82
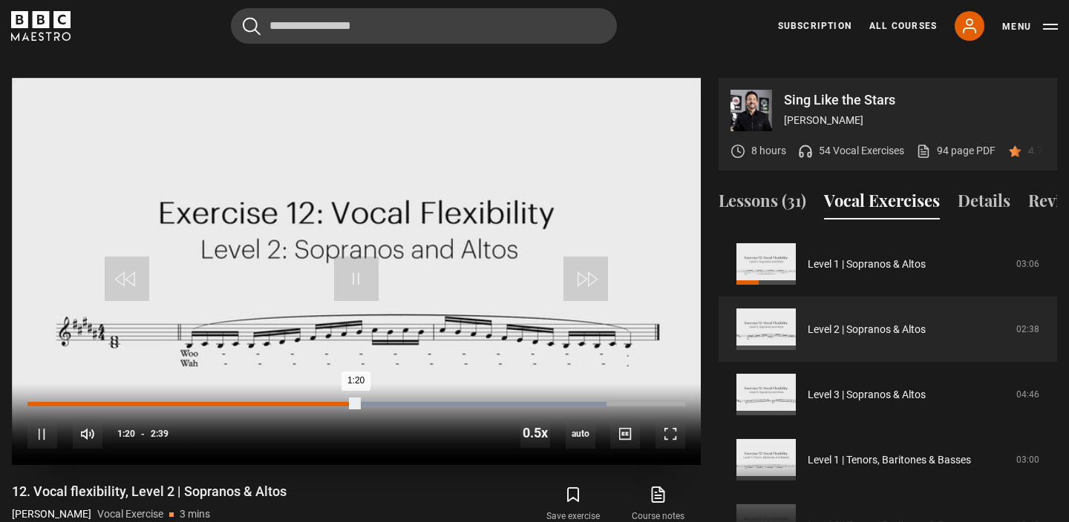
click at [188, 402] on div "0:38" at bounding box center [189, 404] width 2 height 4
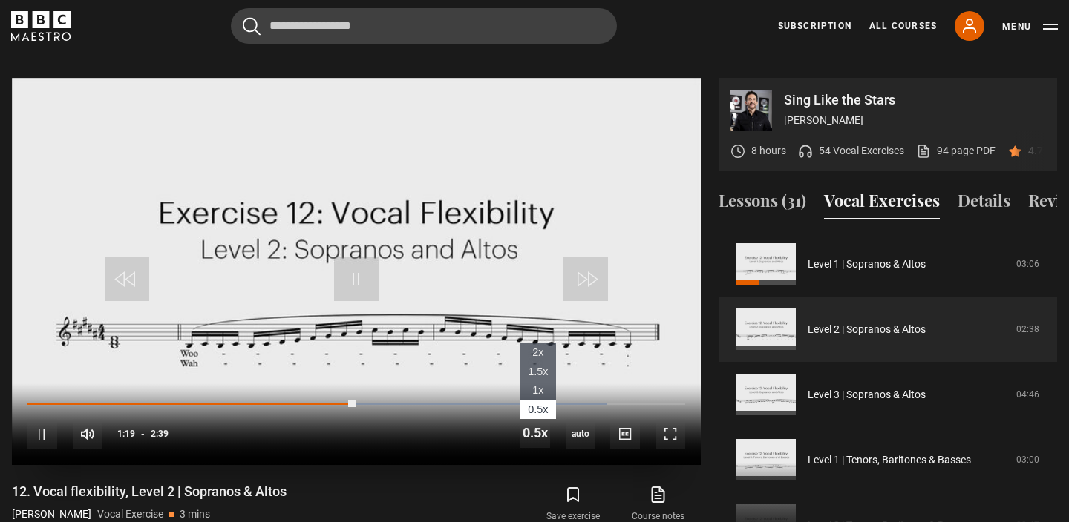
click at [541, 384] on span "1x" at bounding box center [537, 390] width 11 height 12
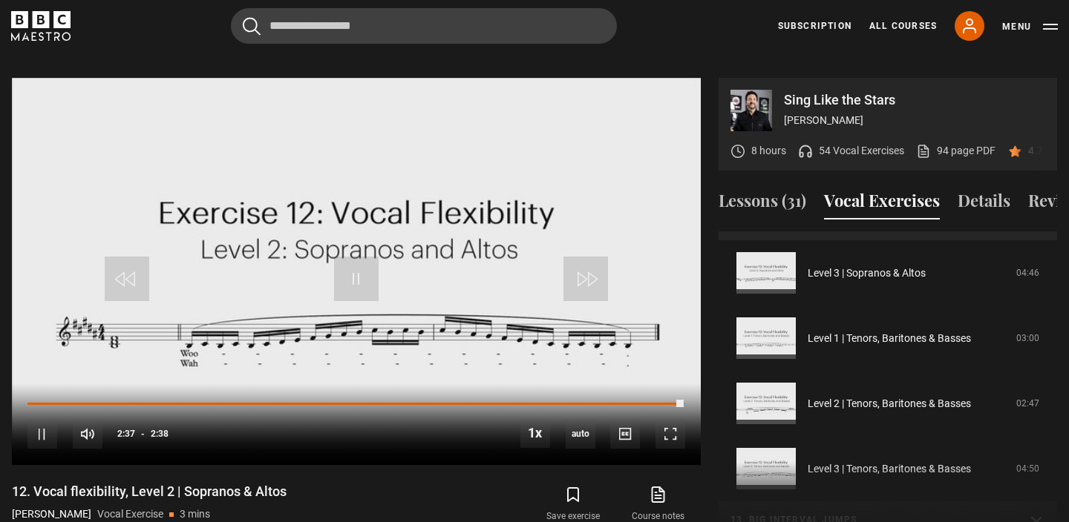
scroll to position [766, 0]
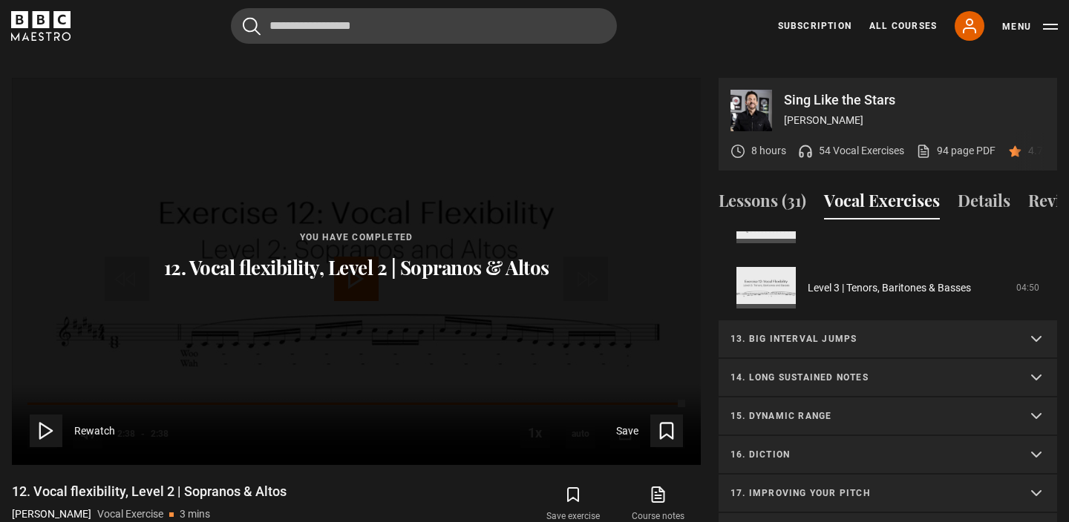
click at [773, 327] on summary "13. Big interval jumps" at bounding box center [887, 340] width 338 height 39
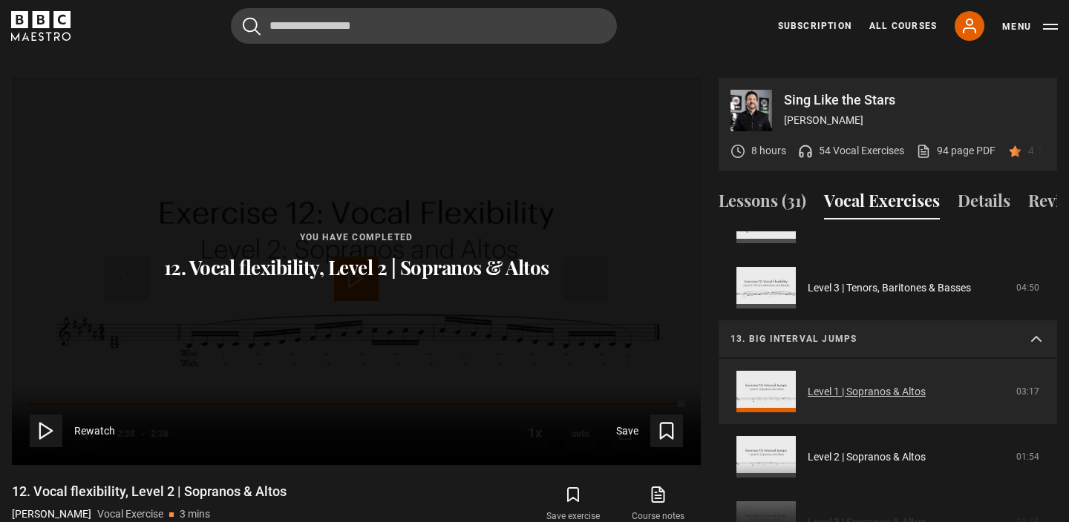
click at [817, 384] on link "Level 1 | Sopranos & Altos" at bounding box center [866, 392] width 118 height 16
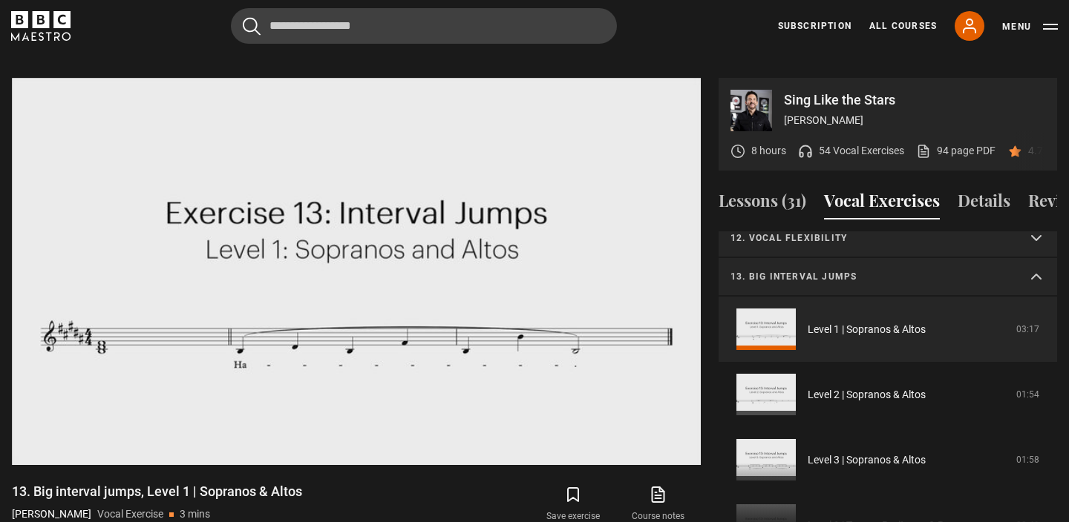
click at [576, 229] on video "Video Player" at bounding box center [356, 271] width 689 height 387
